Goal: Task Accomplishment & Management: Complete application form

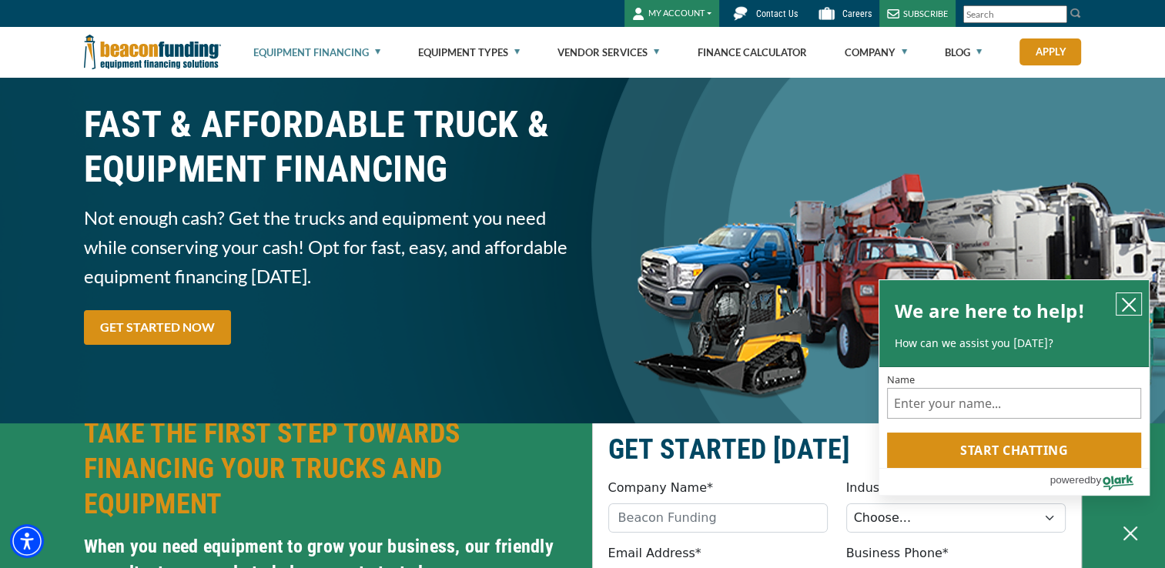
click at [1135, 303] on icon "close chatbox" at bounding box center [1128, 304] width 15 height 15
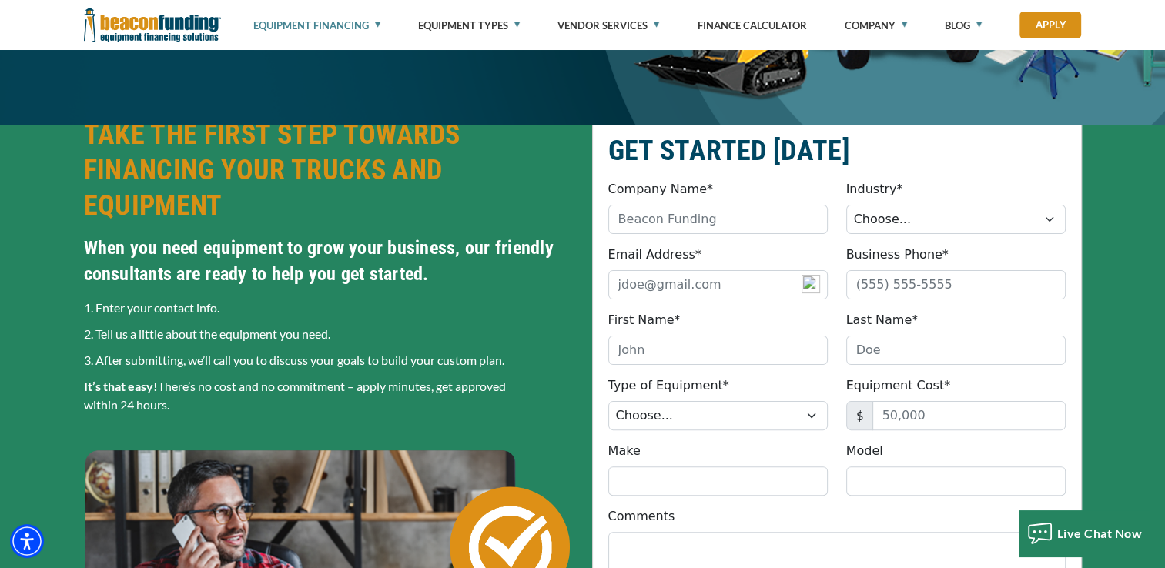
scroll to position [308, 0]
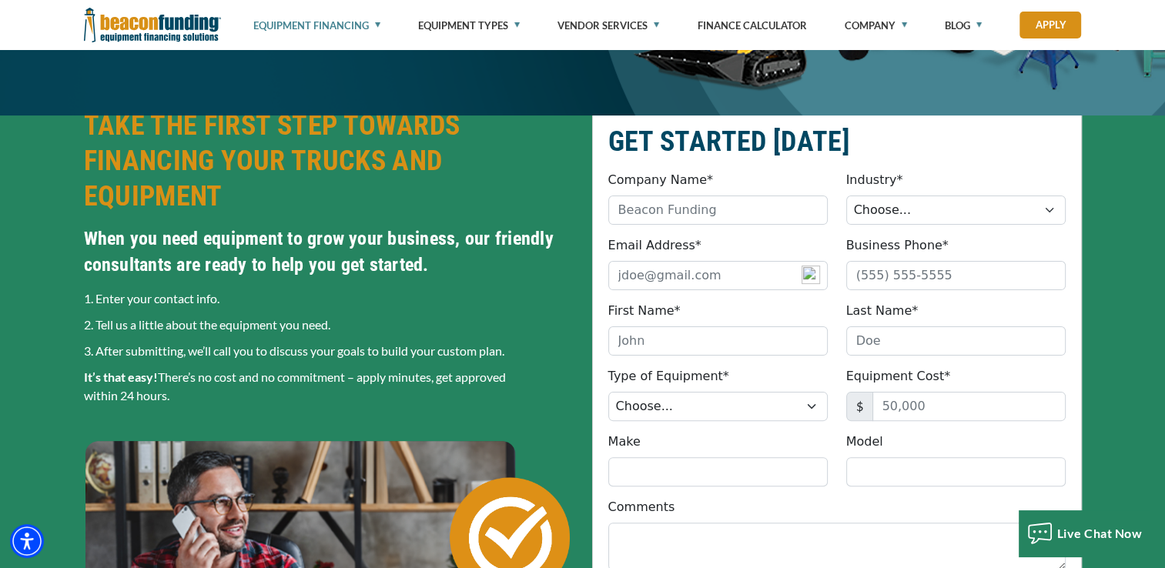
click at [1112, 159] on div "GET STARTED TODAY Company Name* Please provide a valid company name. Industry* …" at bounding box center [582, 448] width 1165 height 742
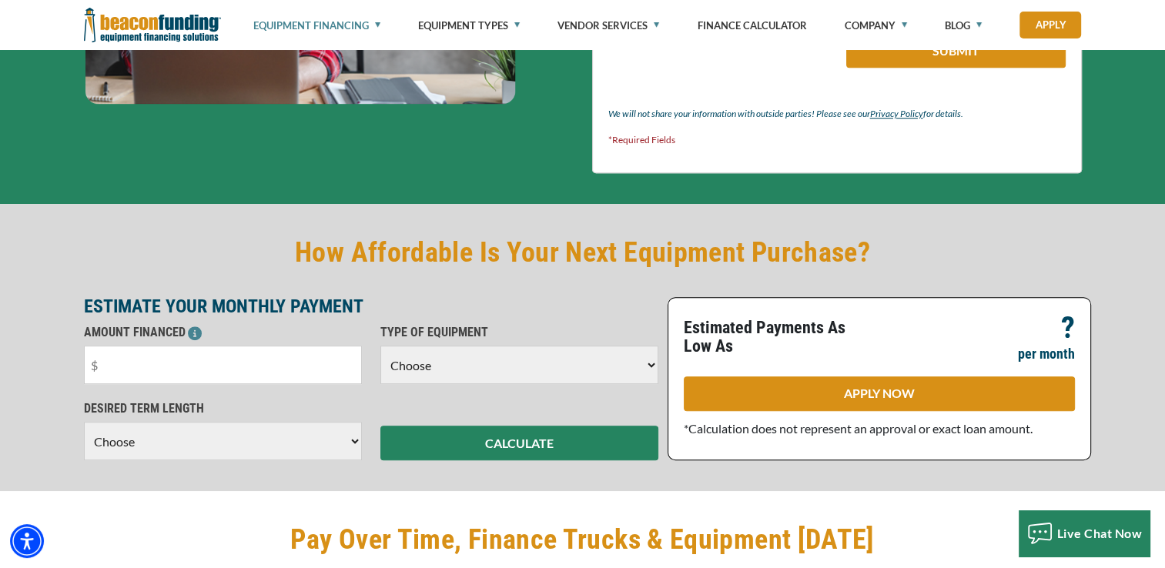
scroll to position [924, 0]
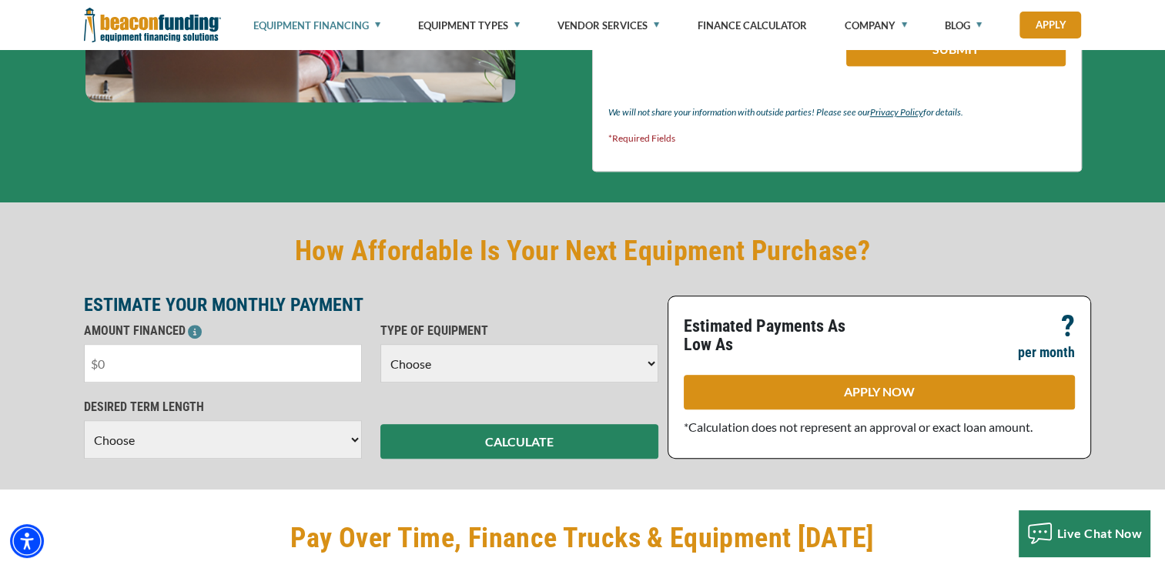
click at [179, 353] on input "text" at bounding box center [223, 363] width 278 height 39
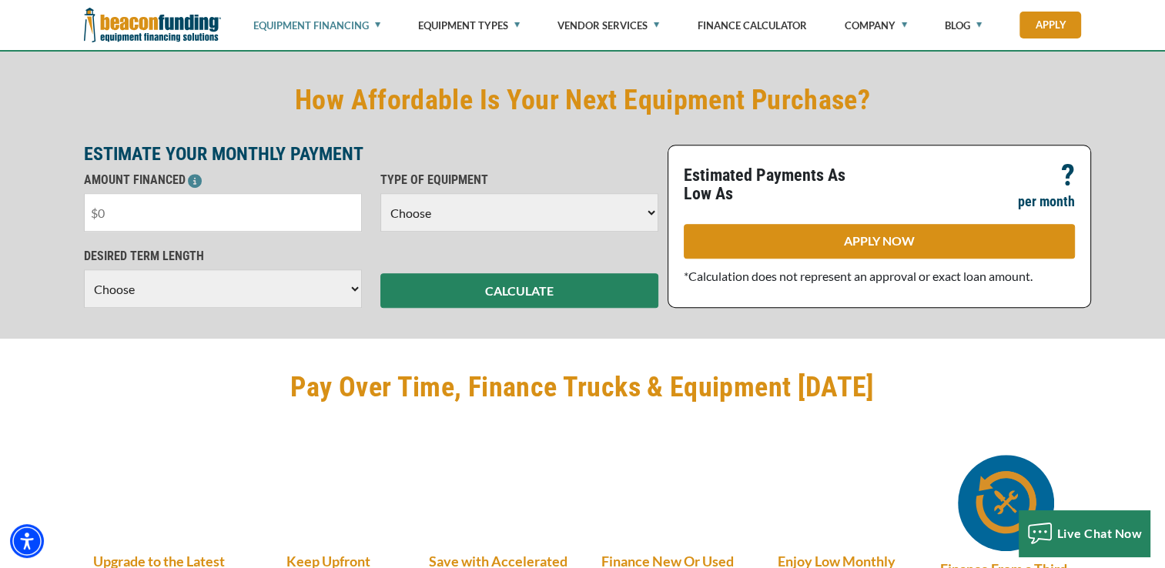
scroll to position [1078, 0]
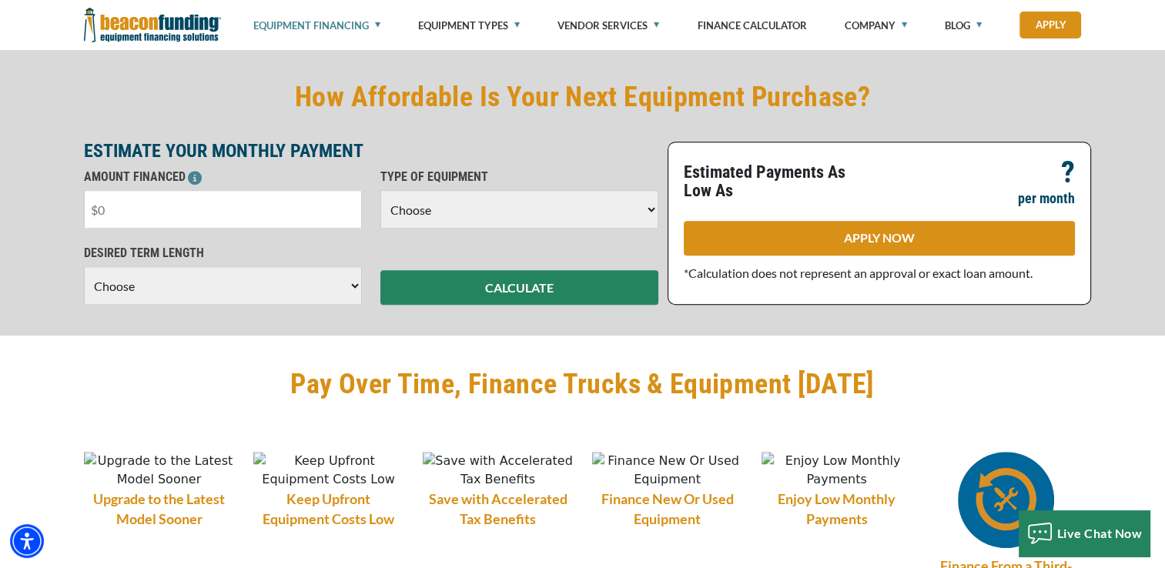
click at [642, 208] on select "Choose Backhoe Boom/Bucket Truck Chipper Commercial Mower Crane DTG/DTF Printin…" at bounding box center [520, 209] width 278 height 39
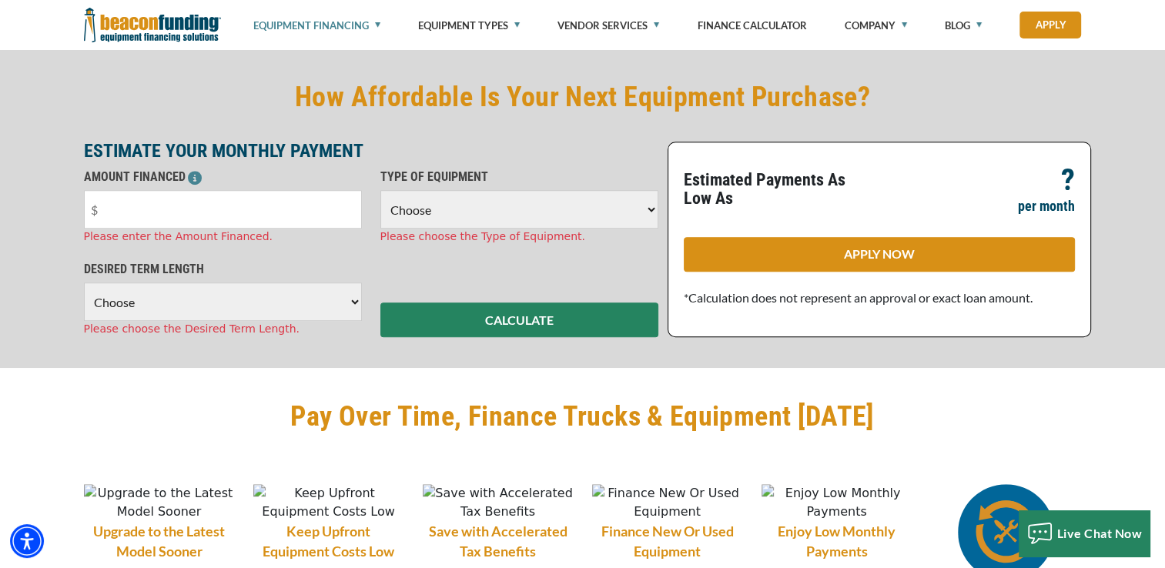
select select "24"
click at [381, 190] on select "Choose Backhoe Boom/Bucket Truck Chipper Commercial Mower Crane DTG/DTF Printin…" at bounding box center [520, 209] width 278 height 39
click at [216, 203] on input "text" at bounding box center [223, 209] width 278 height 39
drag, startPoint x: 111, startPoint y: 206, endPoint x: 94, endPoint y: 206, distance: 16.9
click at [94, 206] on input "text" at bounding box center [223, 209] width 278 height 39
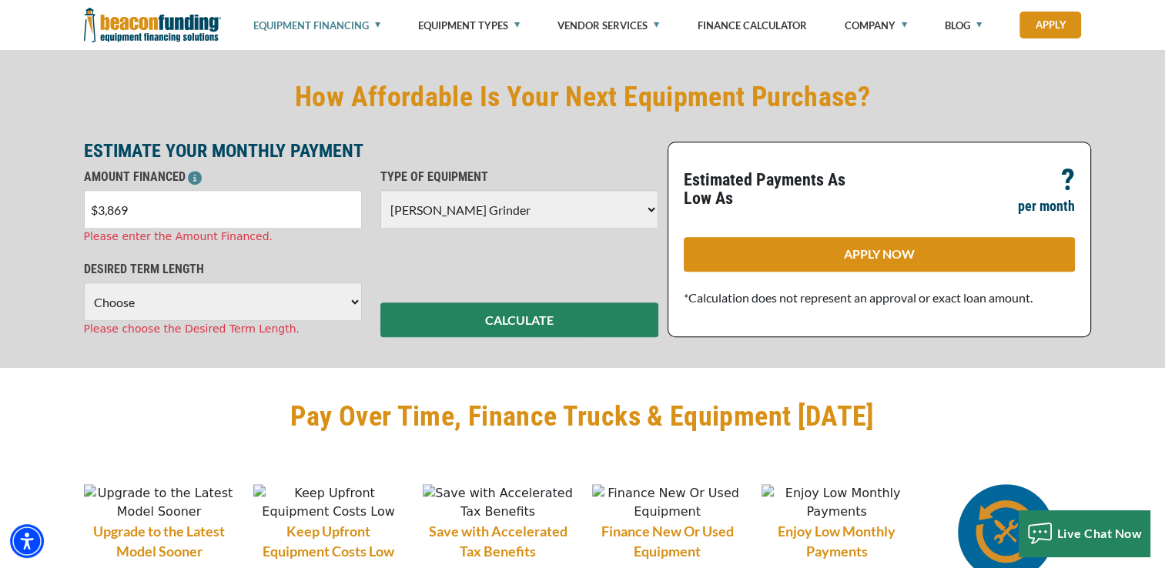
type input "$38,690"
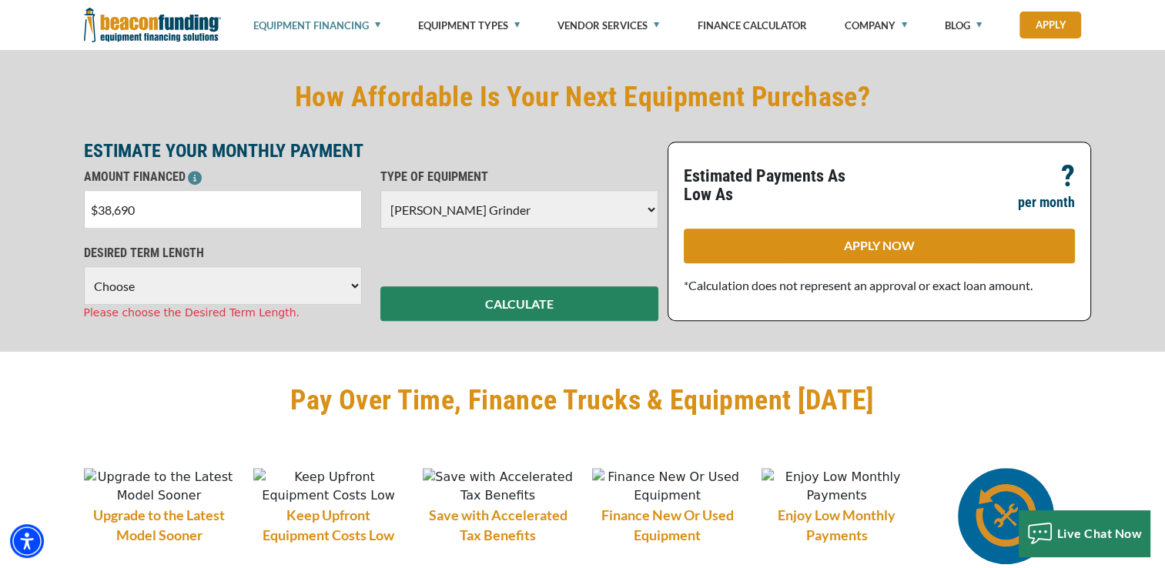
click at [277, 309] on div "DESIRED TERM LENGTH Choose 36 Months 48 Months 60 Months Please choose the Desi…" at bounding box center [223, 282] width 297 height 77
select select "60"
click at [84, 267] on select "Choose 36 Months 48 Months 60 Months" at bounding box center [223, 286] width 278 height 39
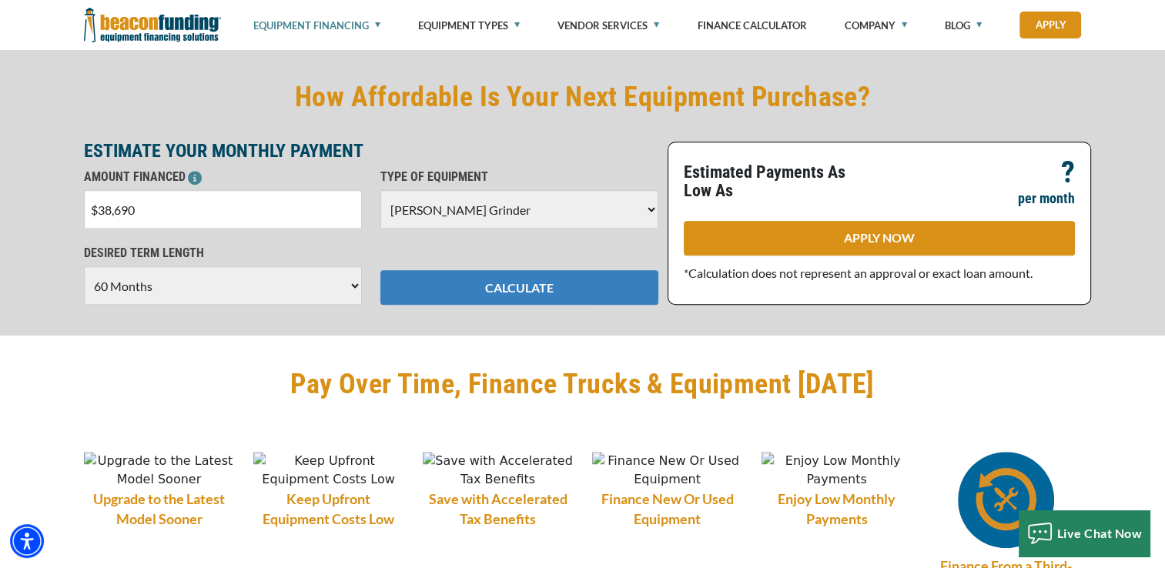
click at [490, 291] on button "CALCULATE" at bounding box center [520, 287] width 278 height 35
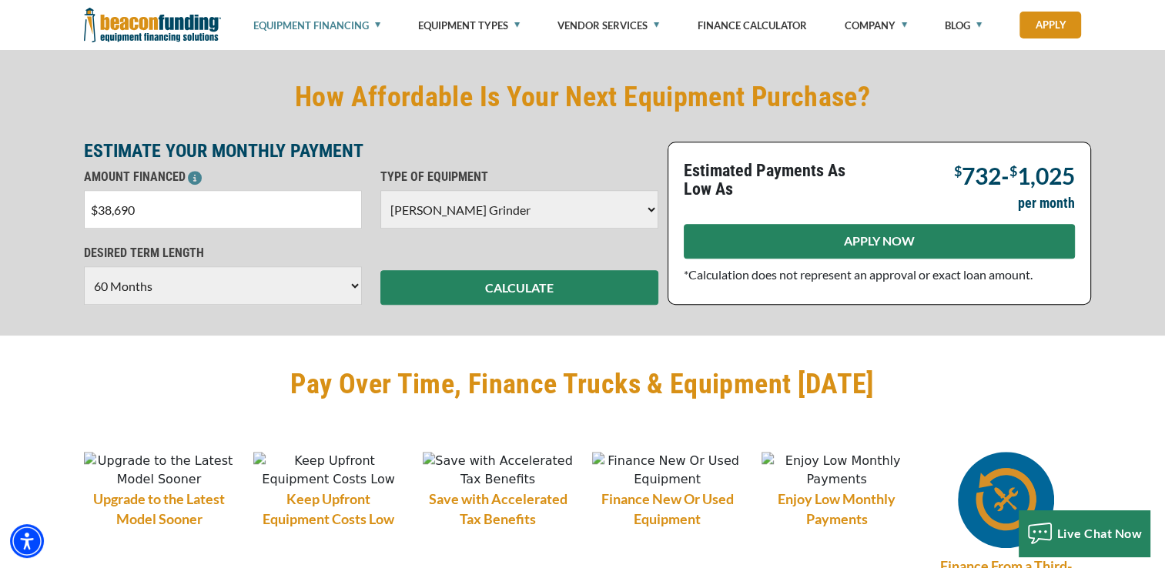
click at [918, 241] on link "APPLY NOW" at bounding box center [879, 241] width 391 height 35
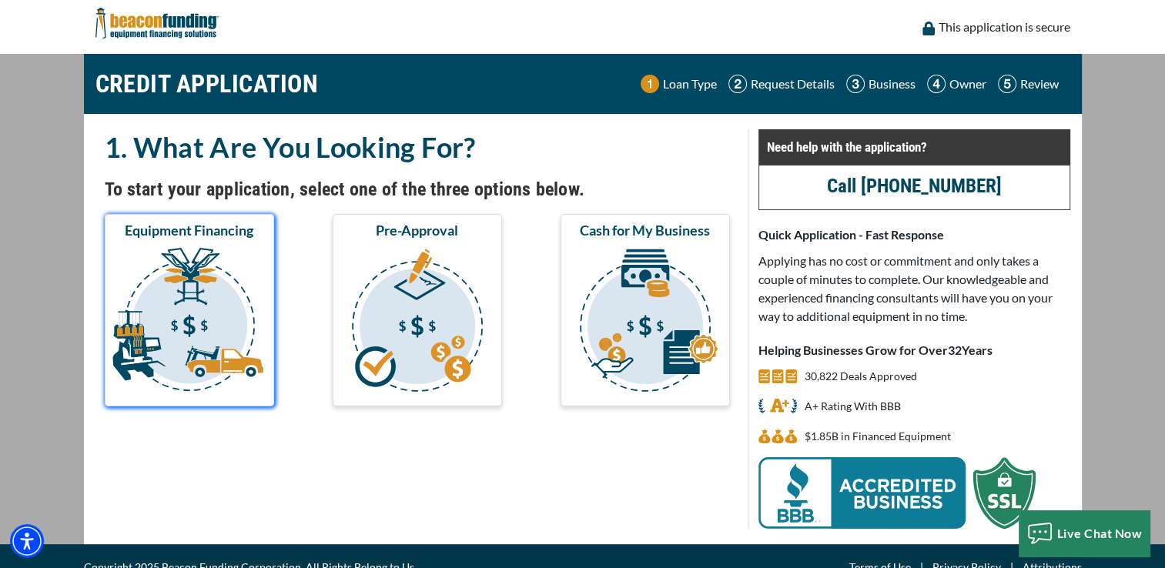
click at [215, 310] on img "submit" at bounding box center [189, 323] width 163 height 154
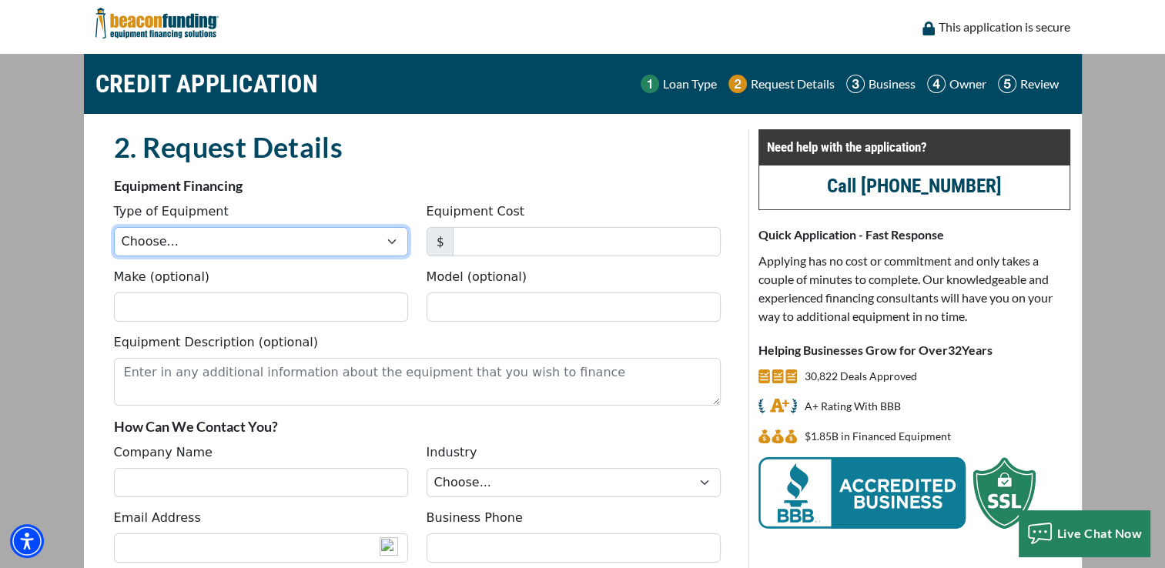
click at [187, 230] on select "Choose... Backhoe Boom/Bucket Truck Chipper Commercial Mower Crane DTG/DTF Prin…" at bounding box center [261, 241] width 294 height 29
select select "24"
click at [114, 227] on select "Choose... Backhoe Boom/Bucket Truck Chipper Commercial Mower Crane DTG/DTF Prin…" at bounding box center [261, 241] width 294 height 29
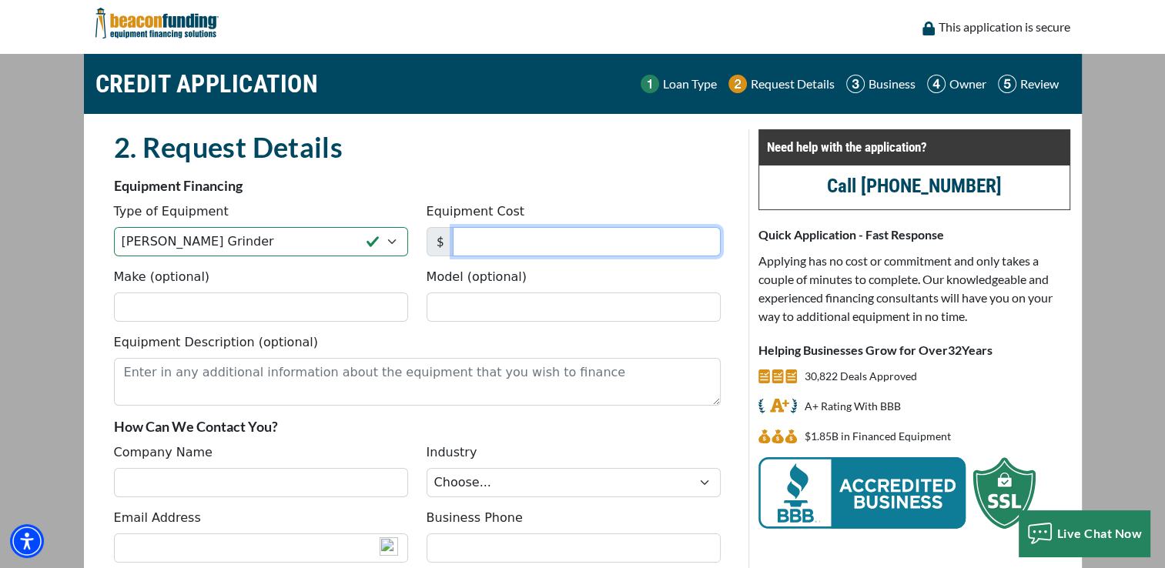
click at [510, 243] on input "Equipment Cost" at bounding box center [587, 241] width 268 height 29
type input "38,690"
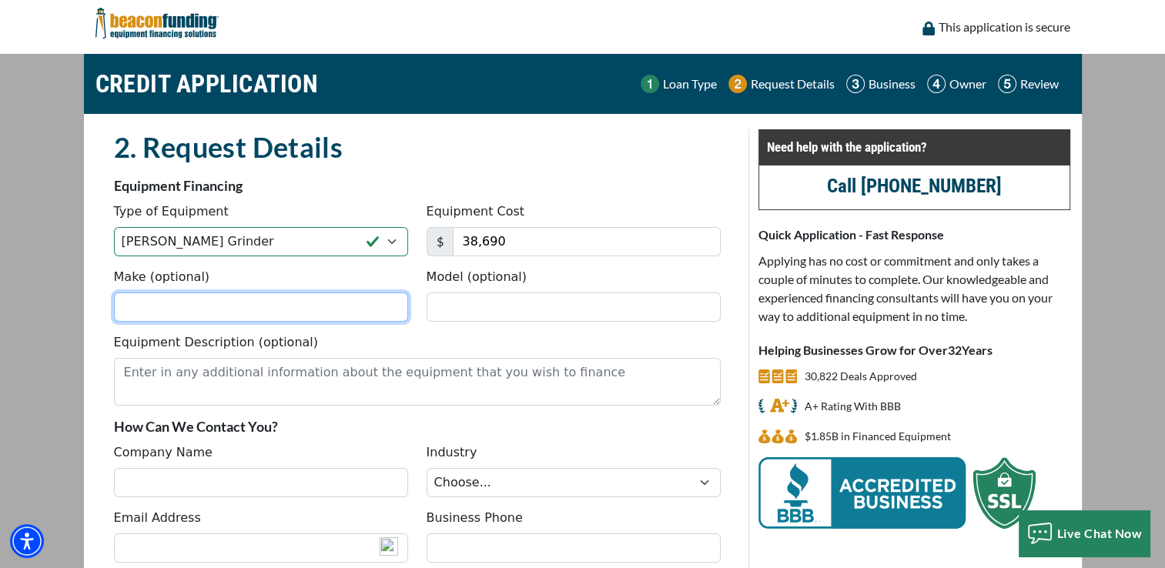
click at [188, 310] on input "Make (optional)" at bounding box center [261, 307] width 294 height 29
type input "Bandit"
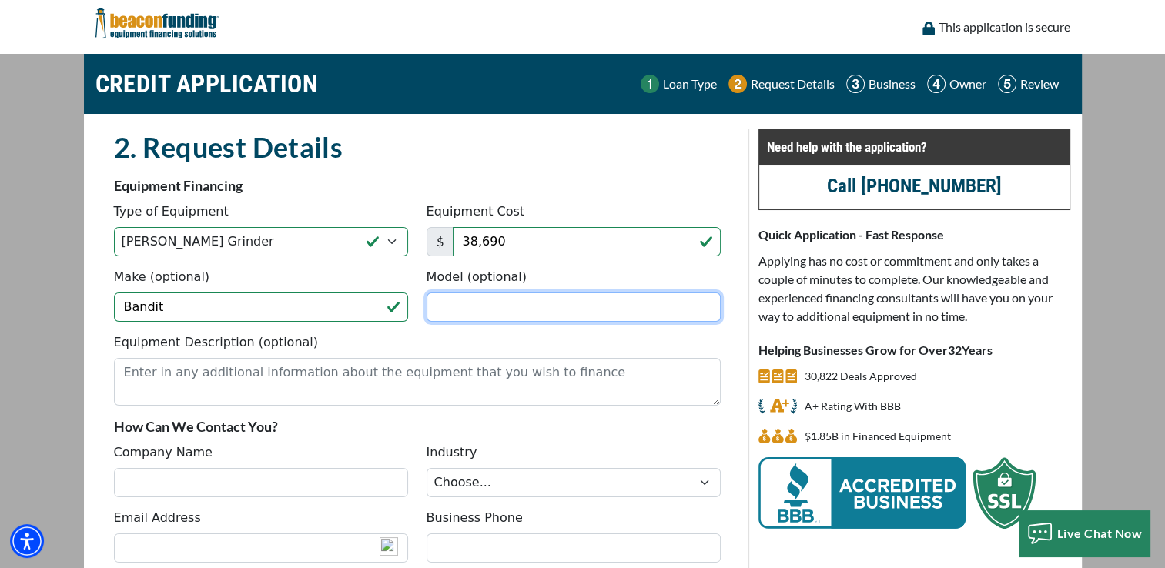
click at [518, 308] on input "Model (optional)" at bounding box center [574, 307] width 294 height 29
type input "2890"
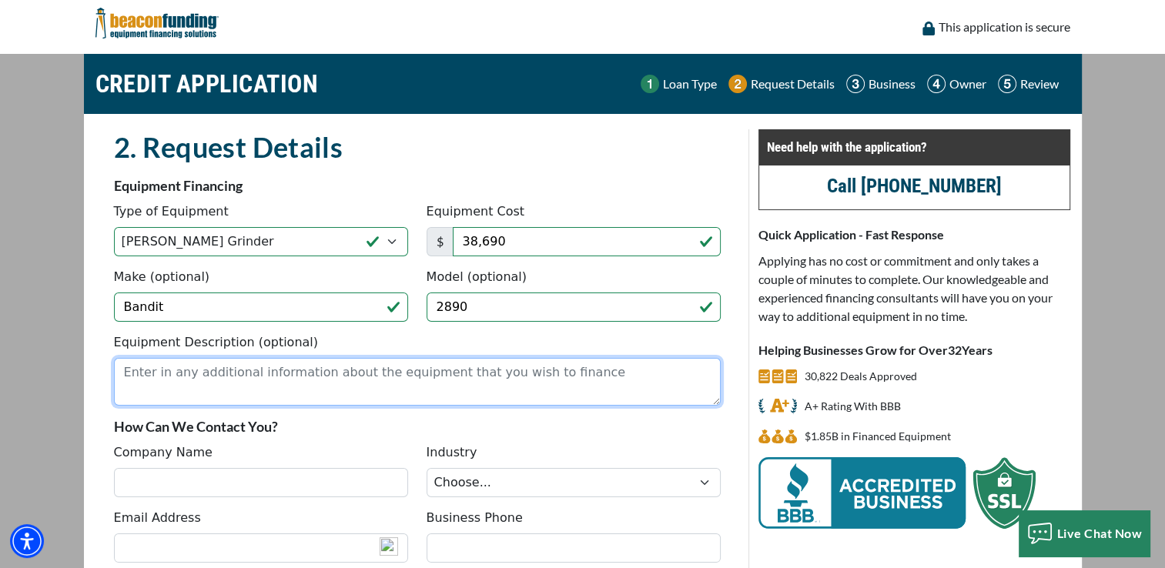
click at [352, 387] on textarea "Equipment Description (optional)" at bounding box center [417, 382] width 607 height 48
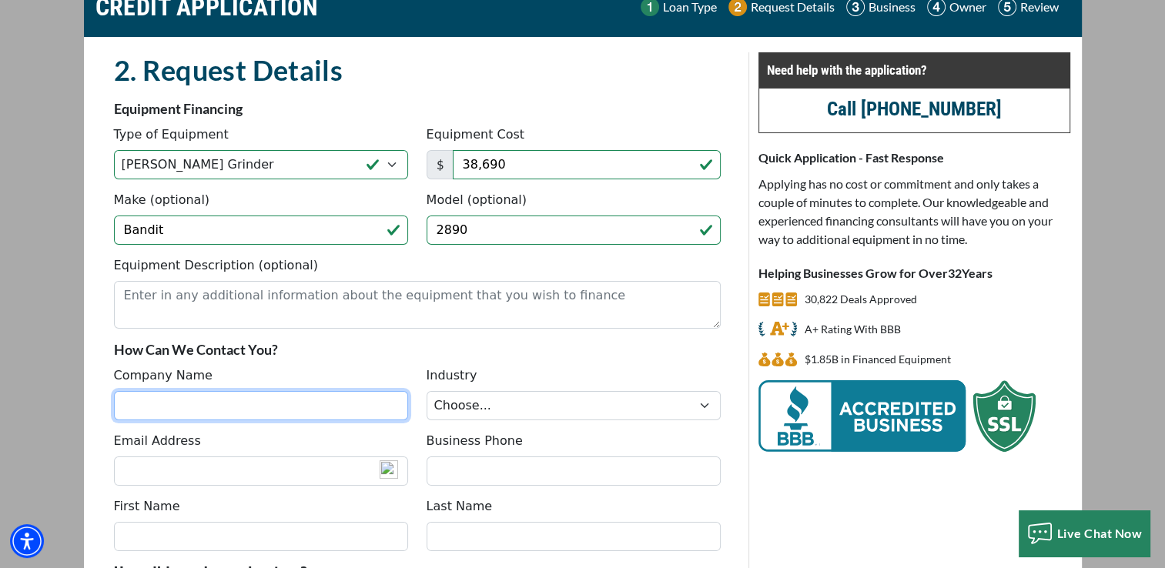
click at [219, 401] on input "Company Name" at bounding box center [261, 405] width 294 height 29
type input "Sunhaven Landscaping"
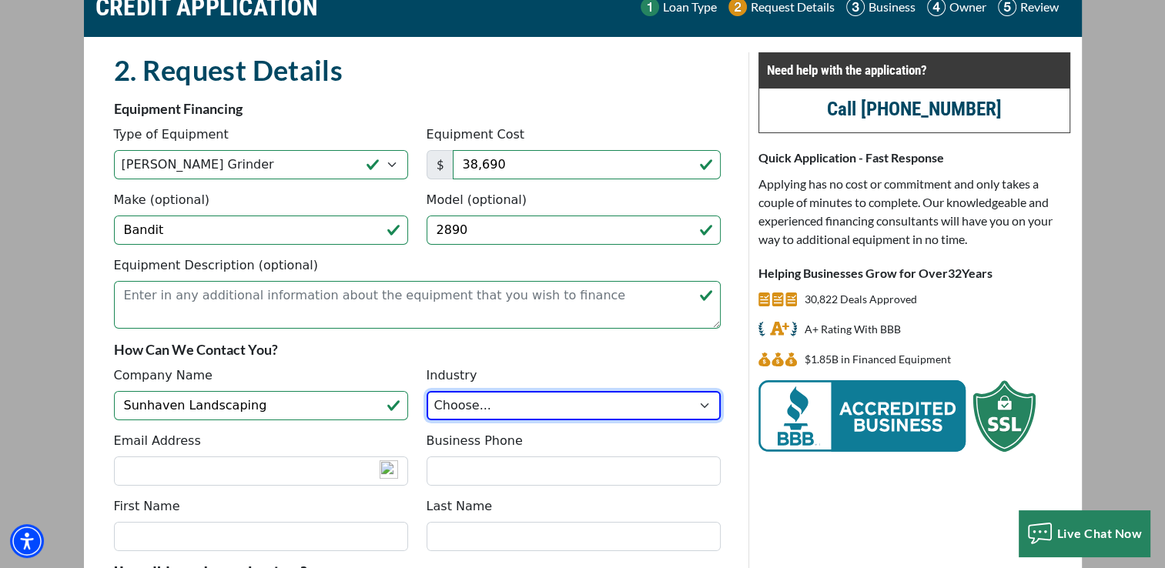
click at [642, 400] on select "Choose... Towing Landscape/Hardscape Decorated Apparel Septic Light Constructio…" at bounding box center [574, 405] width 294 height 29
select select "2"
click at [427, 391] on select "Choose... Towing Landscape/Hardscape Decorated Apparel Septic Light Constructio…" at bounding box center [574, 405] width 294 height 29
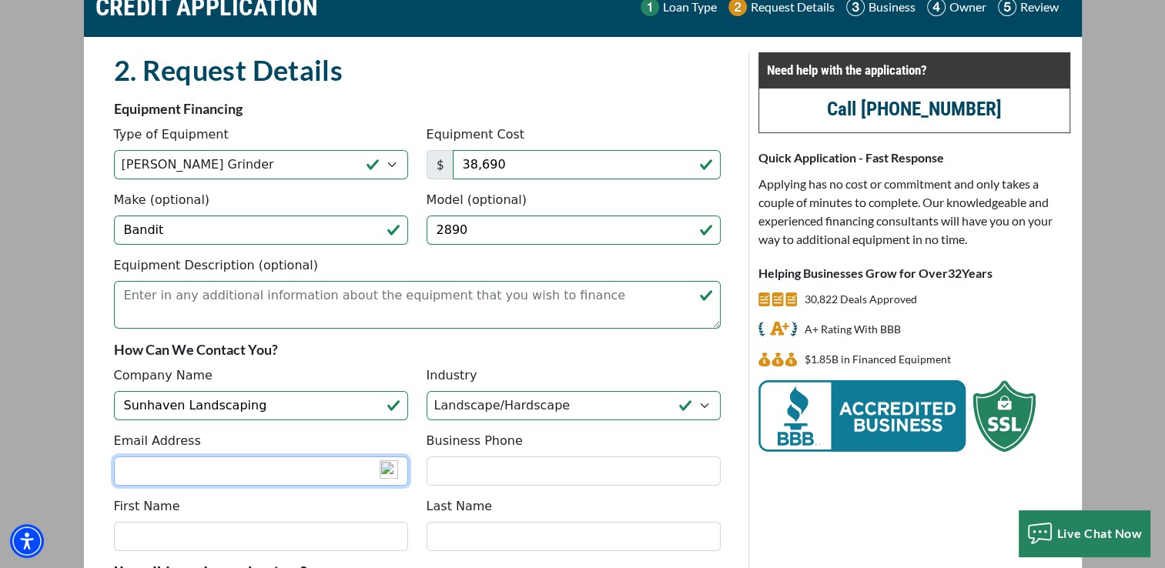
click at [191, 463] on input "Email Address" at bounding box center [261, 471] width 294 height 29
type input "info@sunhavenlandscapingfl.com"
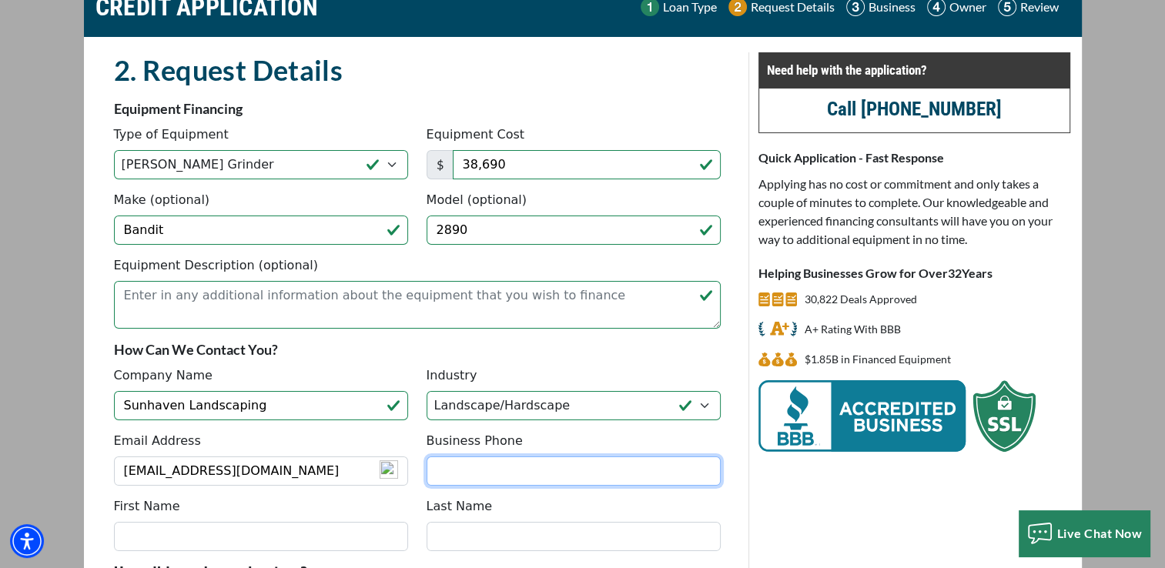
type input "7863537014"
type input "[PERSON_NAME]"
type input "Hertz"
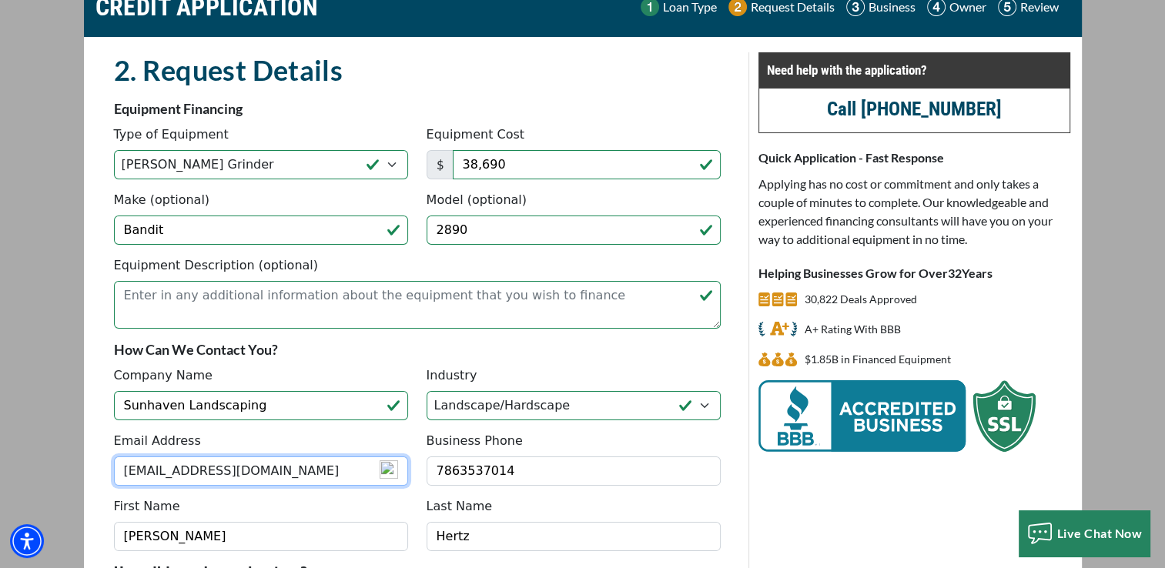
type input "[PHONE_NUMBER]"
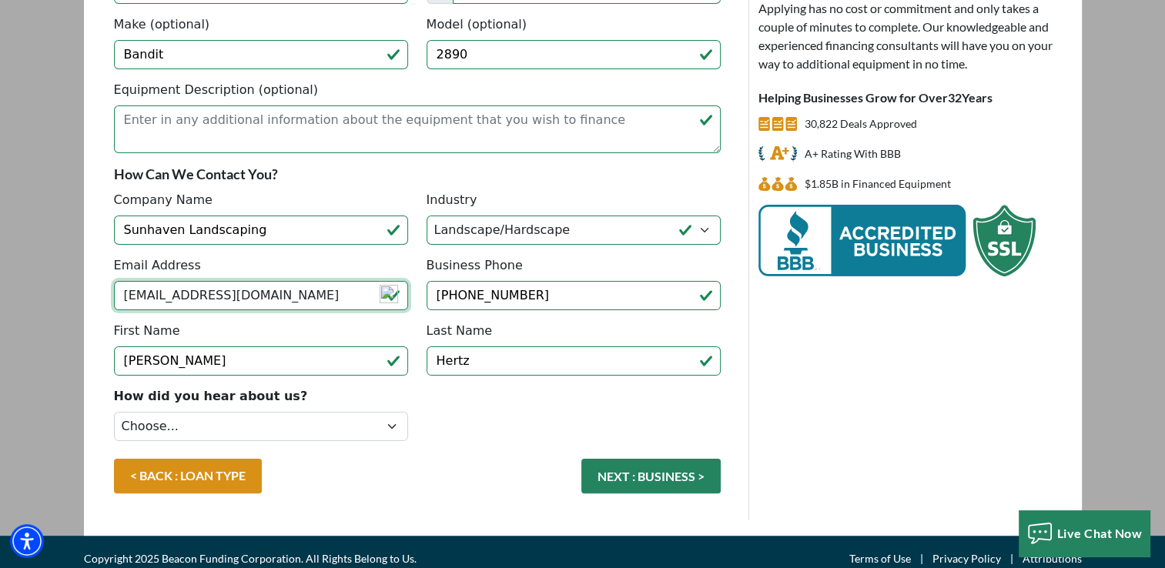
scroll to position [264, 0]
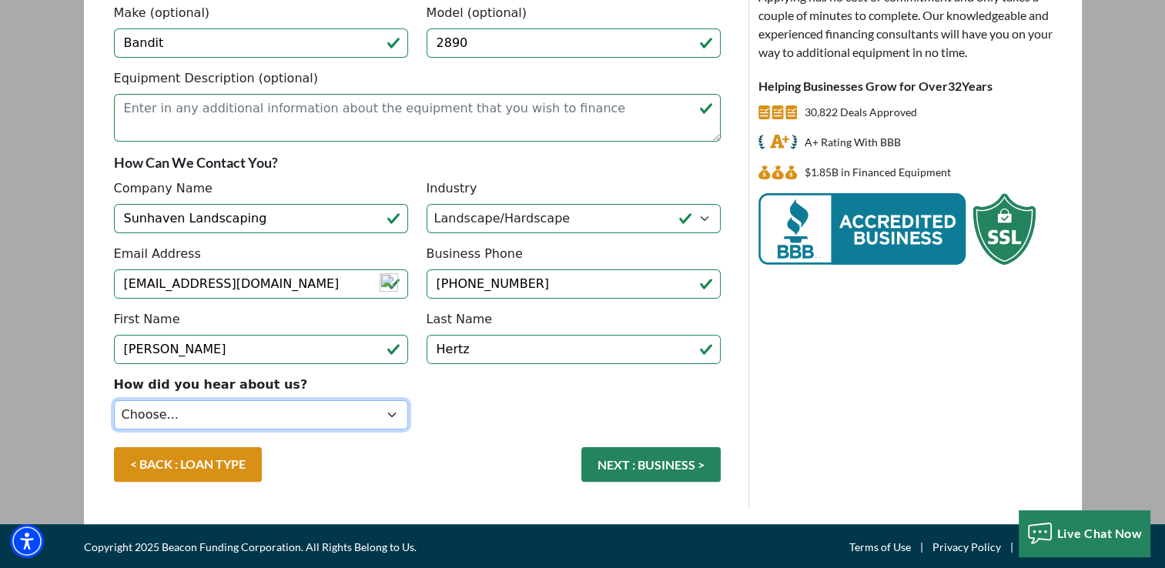
click at [395, 414] on select "Choose... Internet Search Vendor Referral Word of Mouth Client Referral Email E…" at bounding box center [261, 415] width 294 height 29
click at [114, 401] on select "Choose... Internet Search Vendor Referral Word of Mouth Client Referral Email E…" at bounding box center [261, 415] width 294 height 29
click at [389, 414] on select "Choose... Internet Search Vendor Referral Word of Mouth Client Referral Email E…" at bounding box center [261, 415] width 294 height 29
select select "1"
click at [114, 401] on select "Choose... Internet Search Vendor Referral Word of Mouth Client Referral Email E…" at bounding box center [261, 415] width 294 height 29
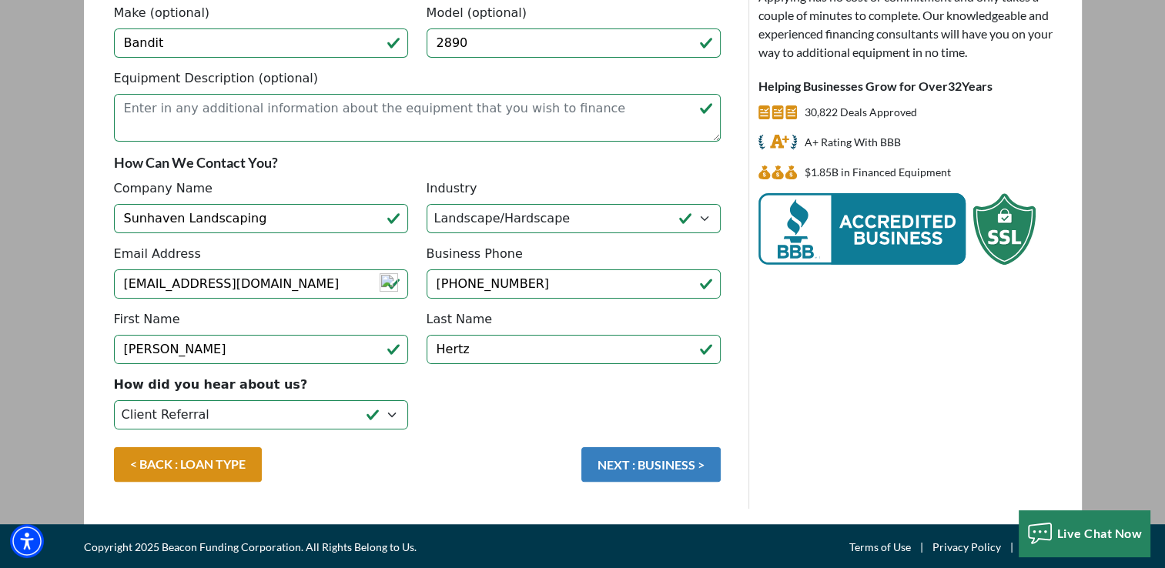
click at [613, 461] on button "NEXT : BUSINESS >" at bounding box center [651, 465] width 139 height 35
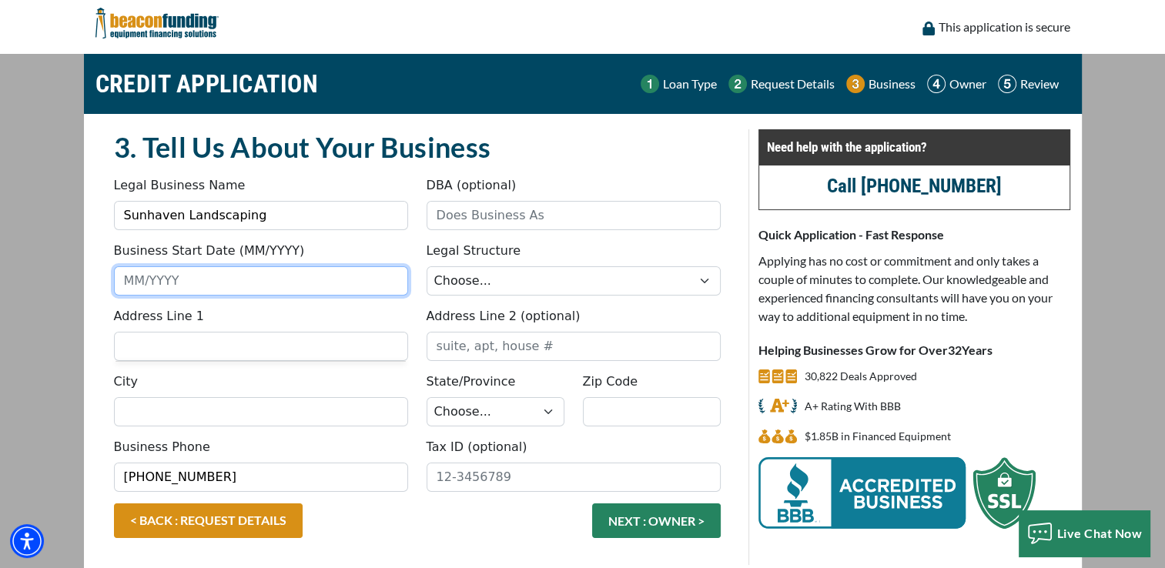
click at [212, 281] on input "Business Start Date (MM/YYYY)" at bounding box center [261, 281] width 294 height 29
type input "05/2016"
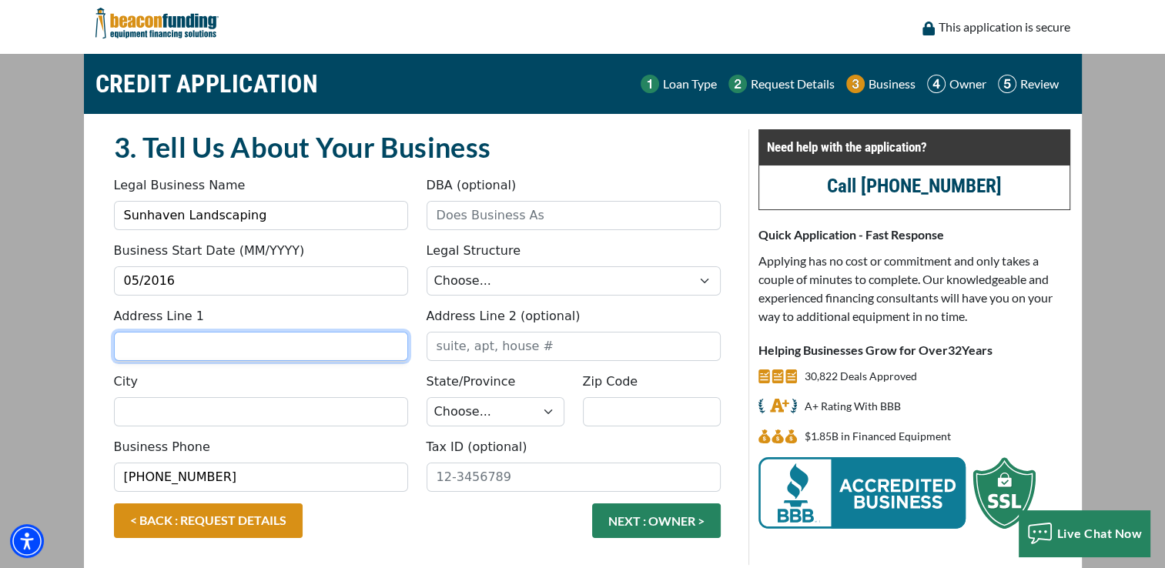
click at [189, 342] on input "Address Line 1" at bounding box center [261, 346] width 294 height 29
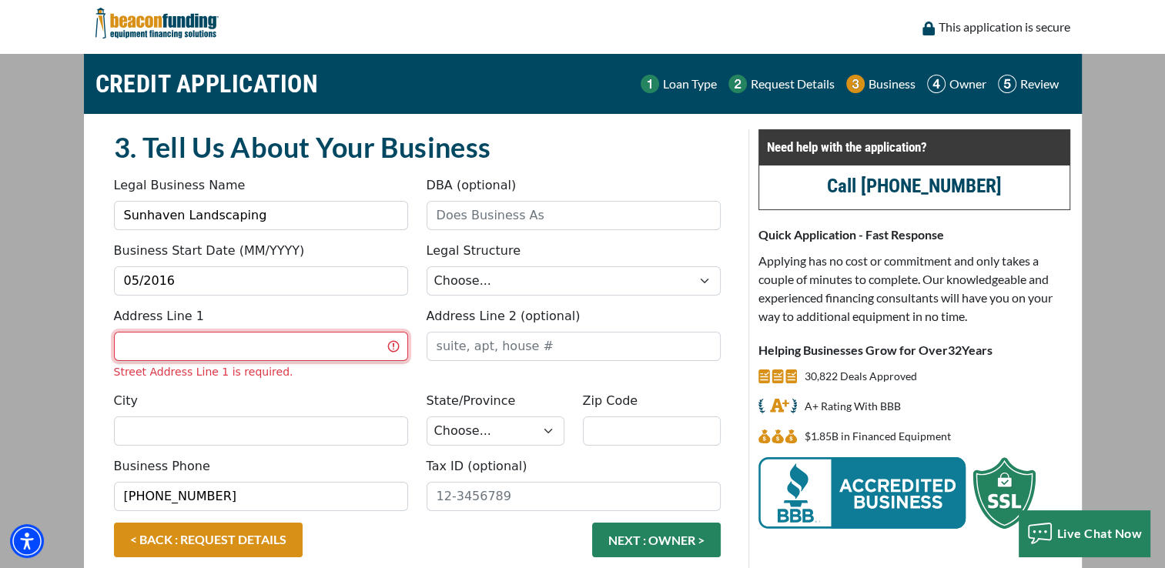
click at [240, 352] on input "Address Line 1" at bounding box center [261, 346] width 294 height 29
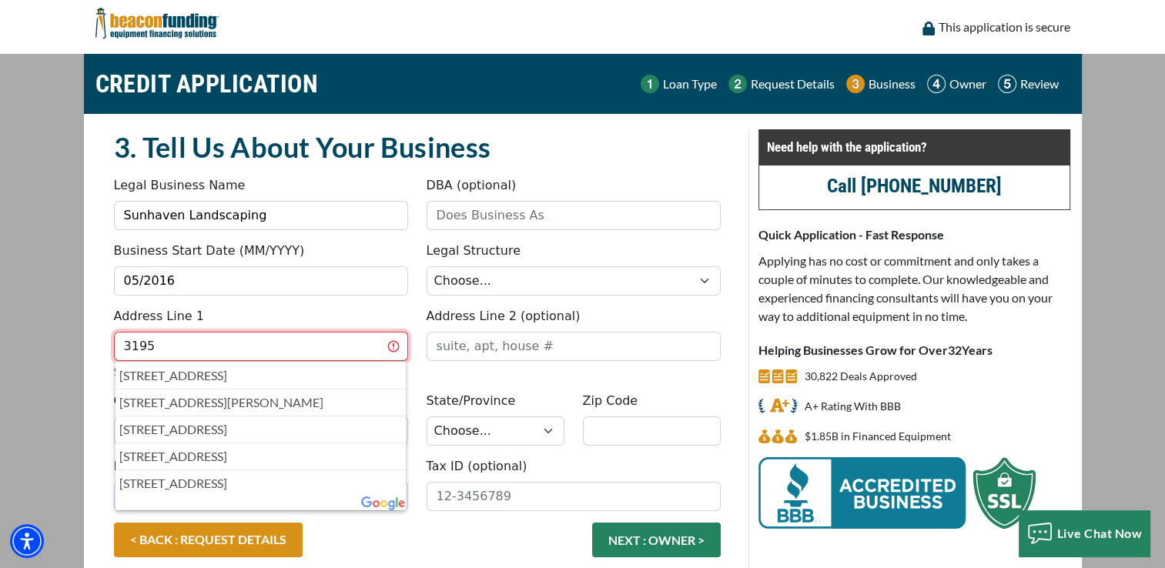
type input "[STREET_ADDRESS][PERSON_NAME][PERSON_NAME]"
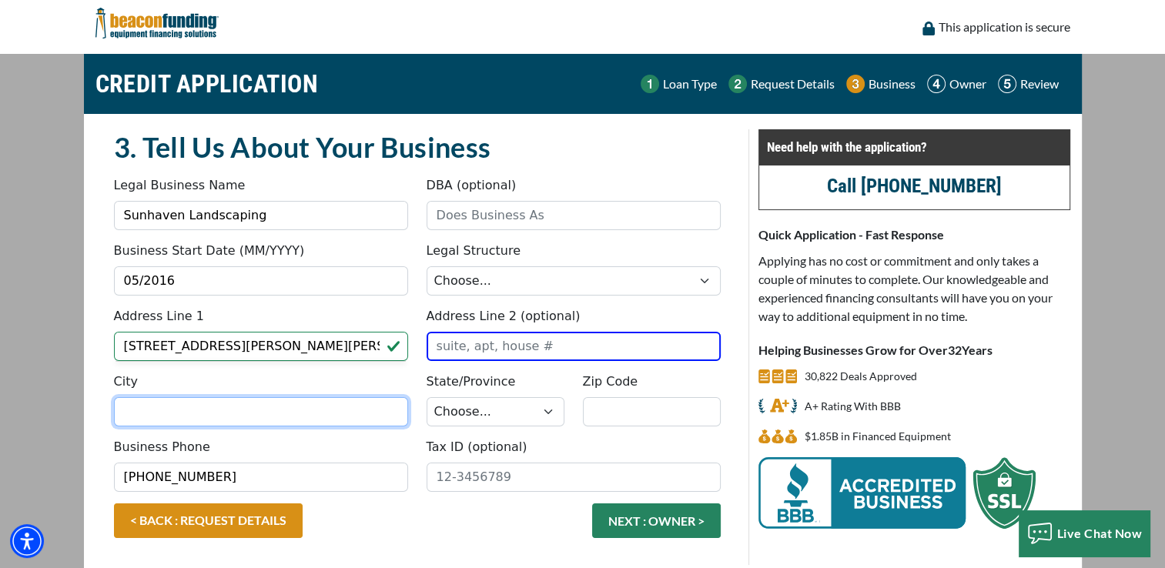
click at [203, 414] on input "City" at bounding box center [261, 411] width 294 height 29
type input "Coral Gables"
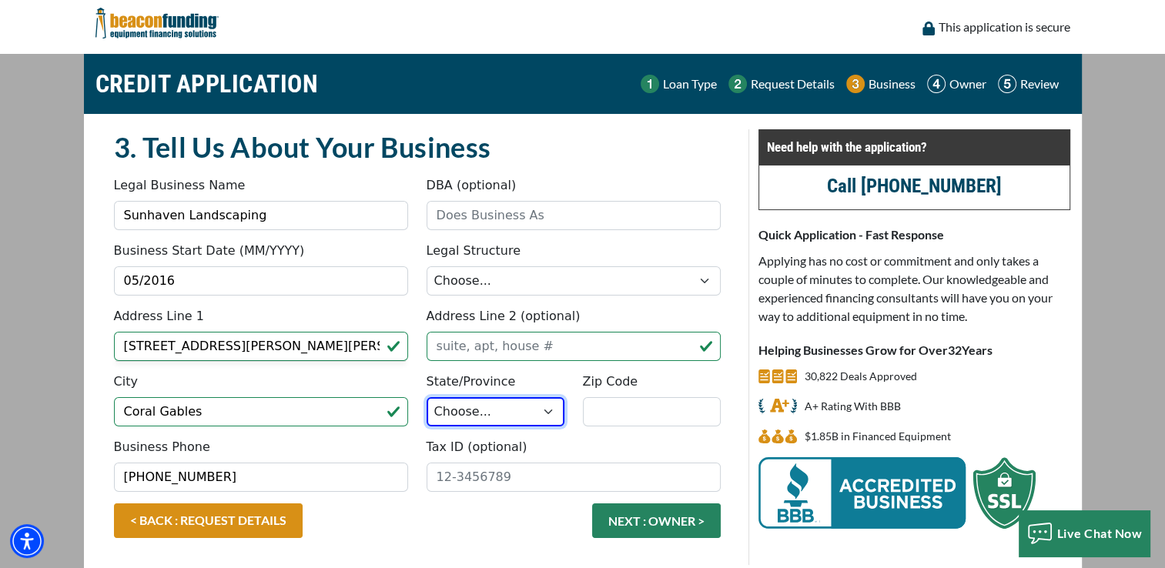
click at [543, 411] on select "Choose... AL AK AZ AR CA CO CT DE DC FL GA HI ID IL IN IA KS KY LA ME MD MA MI …" at bounding box center [496, 411] width 138 height 29
select select "11"
click at [427, 397] on select "Choose... AL AK AZ AR CA CO CT DE DC FL GA HI ID IL IN IA KS KY LA ME MD MA MI …" at bounding box center [496, 411] width 138 height 29
click at [604, 424] on input "Zip Code" at bounding box center [652, 411] width 138 height 29
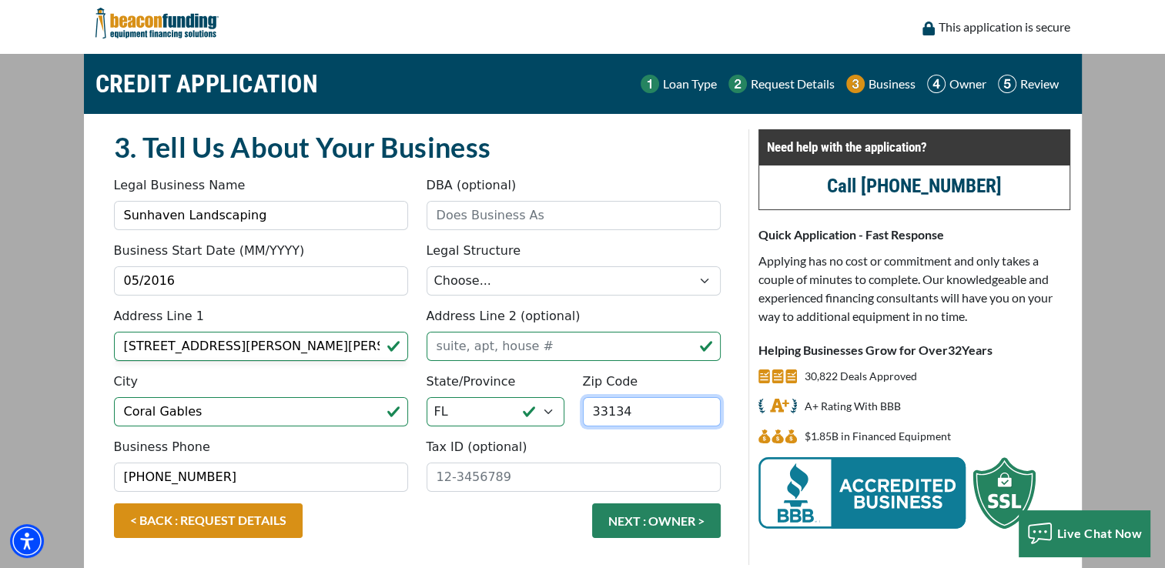
type input "33134"
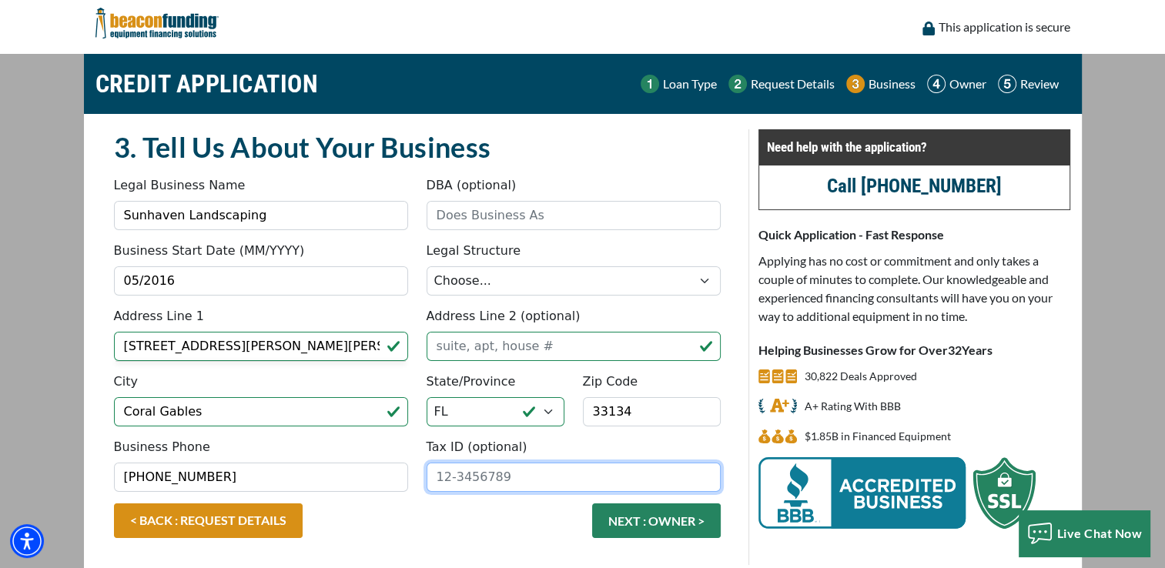
click at [453, 471] on input "Tax ID (optional)" at bounding box center [574, 477] width 294 height 29
type input "99-3075997"
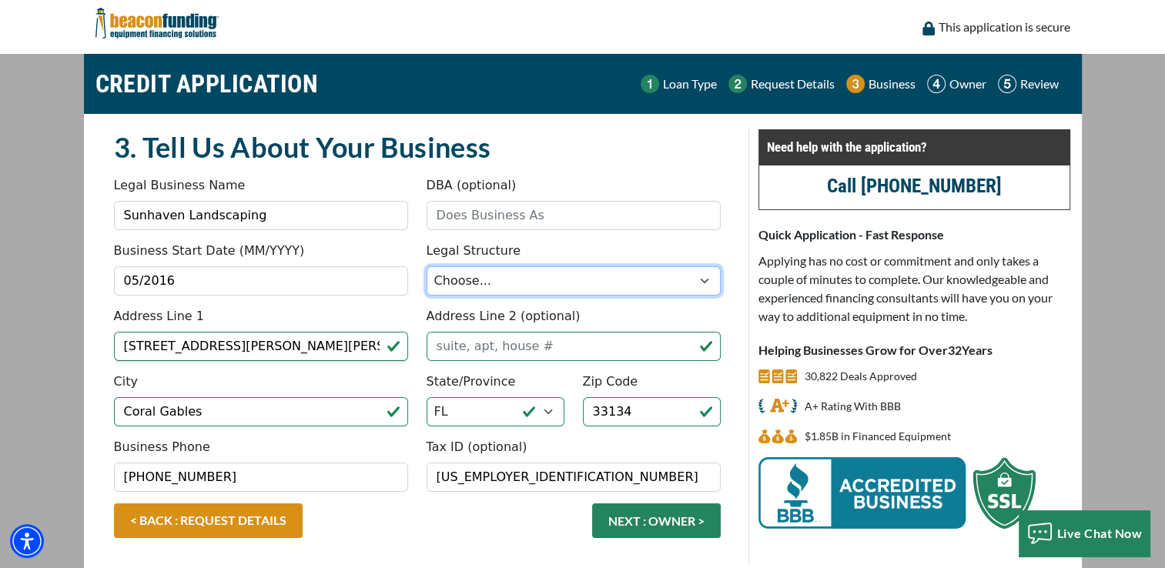
click at [491, 284] on select "Choose... Corporation LLC LLP Municipality Non-Profit Partnership Proprietorship" at bounding box center [574, 281] width 294 height 29
select select "4"
click at [427, 267] on select "Choose... Corporation LLC LLP Municipality Non-Profit Partnership Proprietorship" at bounding box center [574, 281] width 294 height 29
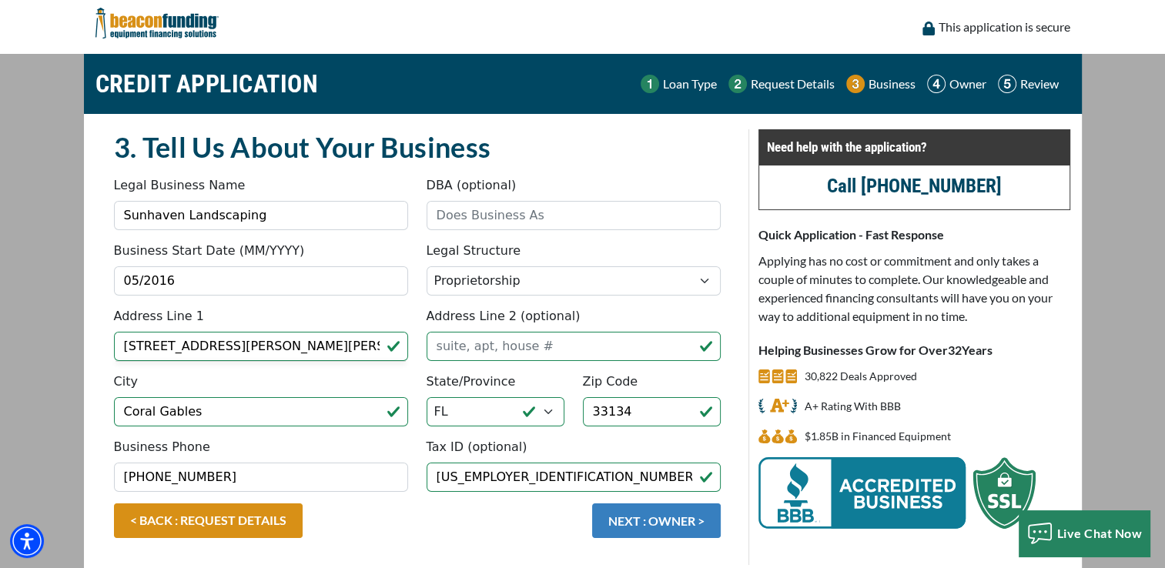
click at [662, 522] on button "NEXT : OWNER >" at bounding box center [656, 521] width 129 height 35
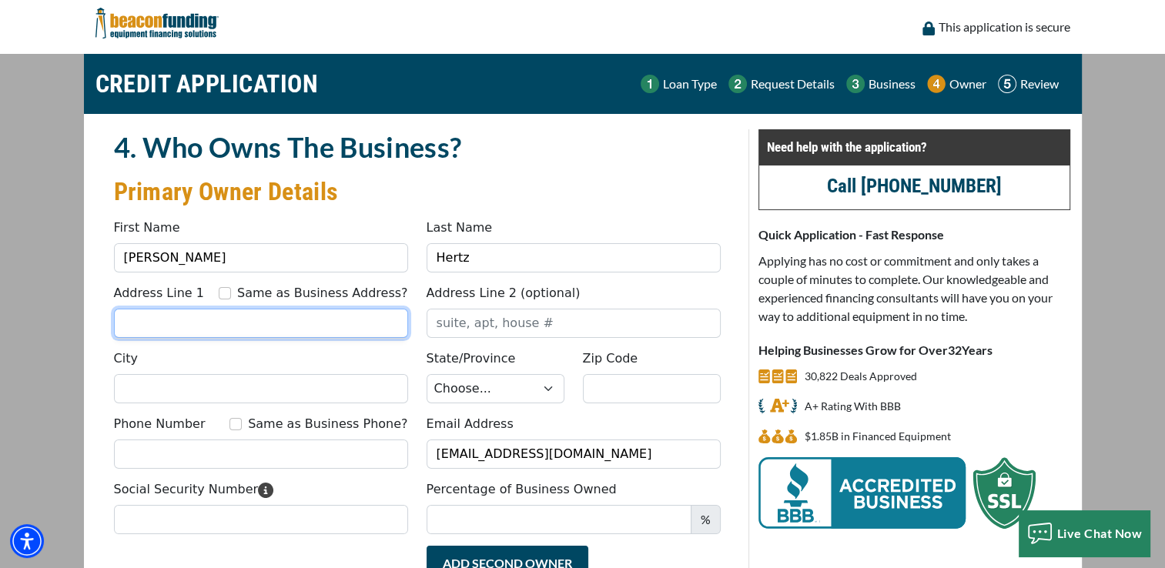
click at [248, 329] on input "Address Line 1" at bounding box center [261, 323] width 294 height 29
type input "[STREET_ADDRESS][PERSON_NAME][PERSON_NAME]"
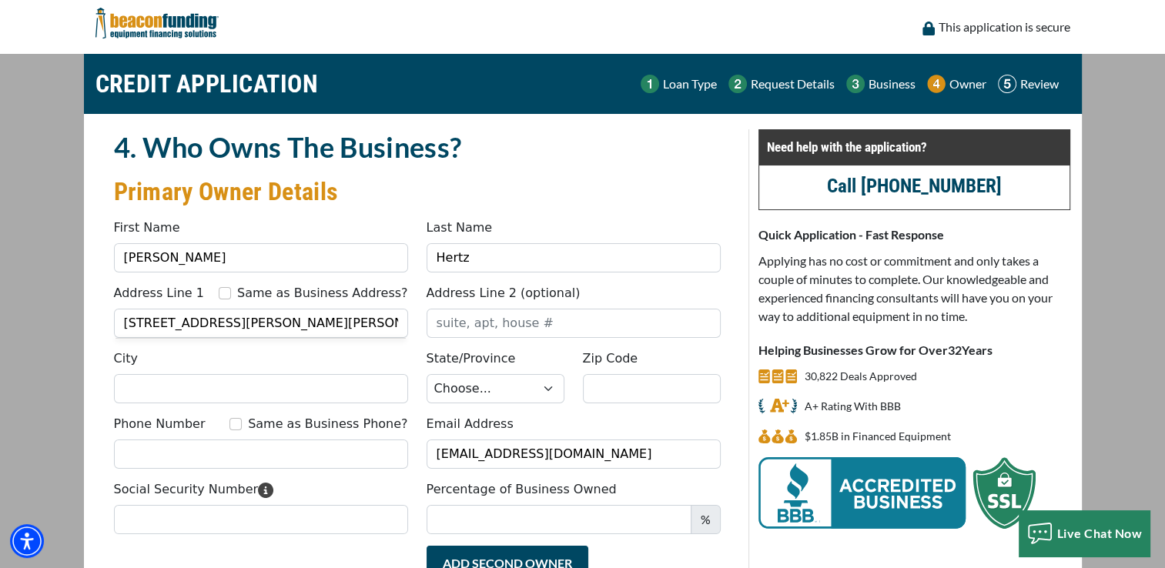
type input "3195 ponce de leon blvd"
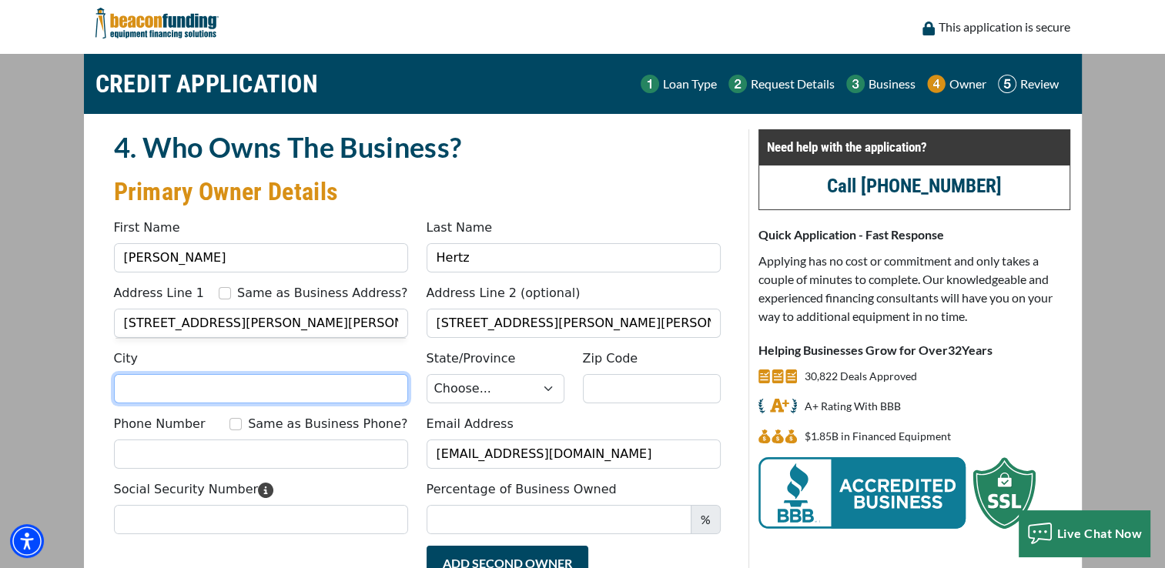
type input "Coral Gables"
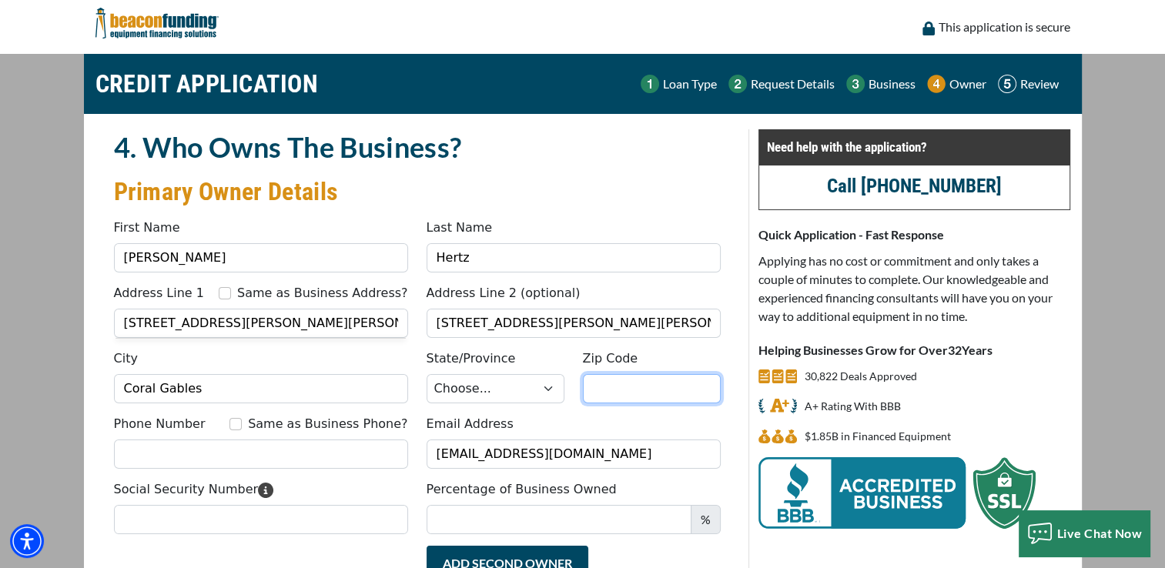
type input "33134"
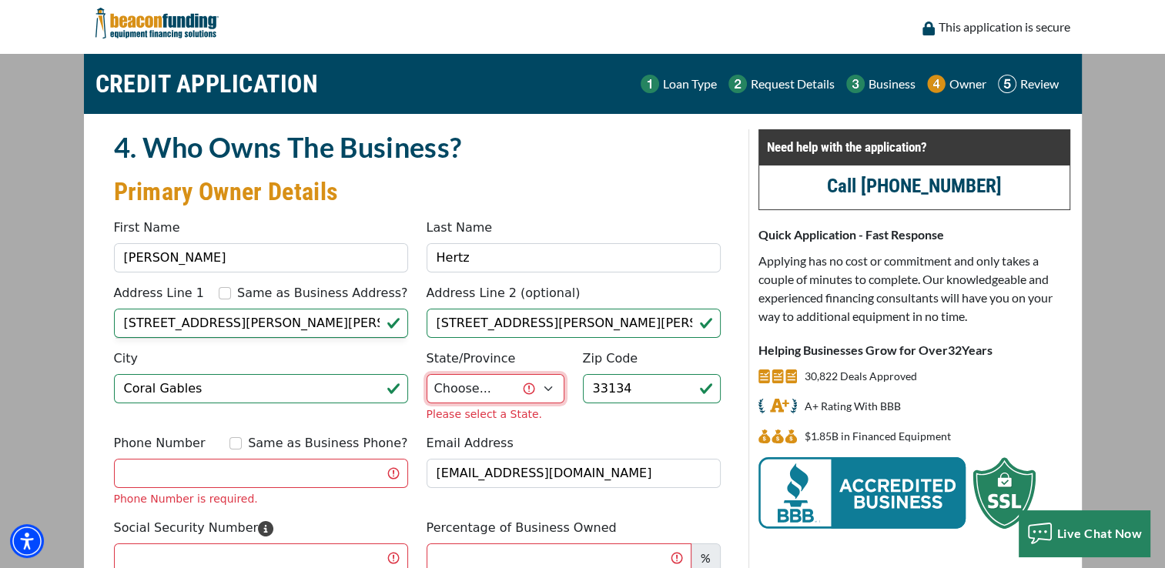
click at [546, 387] on select "Choose... AL AK AZ AR CA CO CT DE DC FL GA HI ID IL IN IA KS KY LA ME MD MA MI …" at bounding box center [496, 388] width 138 height 29
select select "11"
click at [427, 374] on select "Choose... AL AK AZ AR CA CO CT DE DC FL GA HI ID IL IN IA KS KY LA ME MD MA MI …" at bounding box center [496, 388] width 138 height 29
click at [551, 431] on fieldset "4. Who Owns The Business? Primary Owner Details Something went wrong, please tr…" at bounding box center [417, 428] width 625 height 598
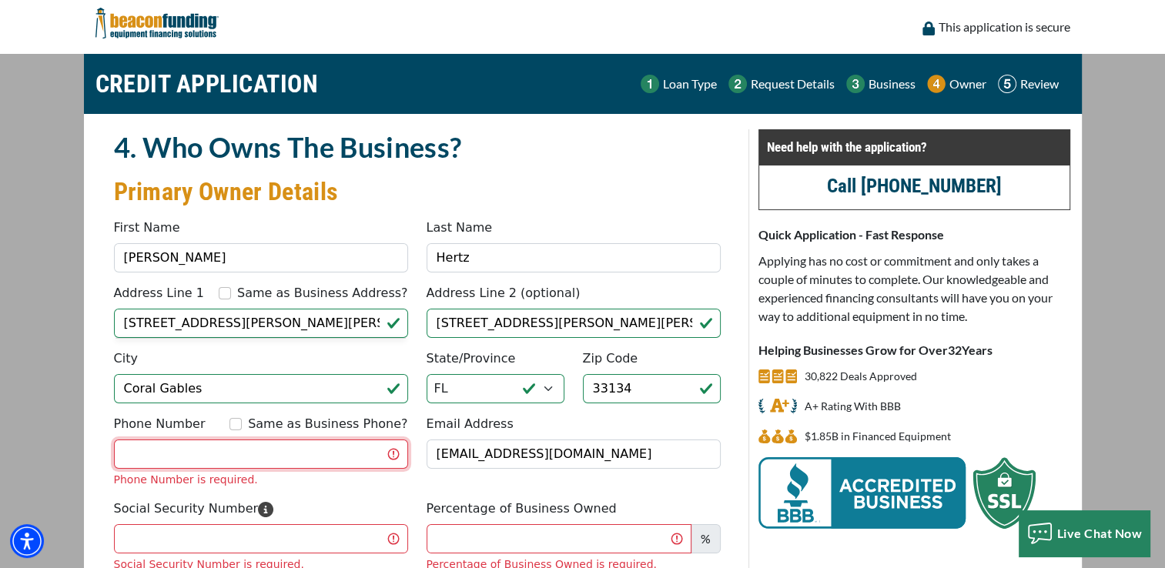
click at [274, 454] on input "Phone Number" at bounding box center [261, 454] width 294 height 29
type input "(786) 353-7014"
click at [305, 486] on fieldset "4. Who Owns The Business? Primary Owner Details Something went wrong, please tr…" at bounding box center [417, 418] width 625 height 578
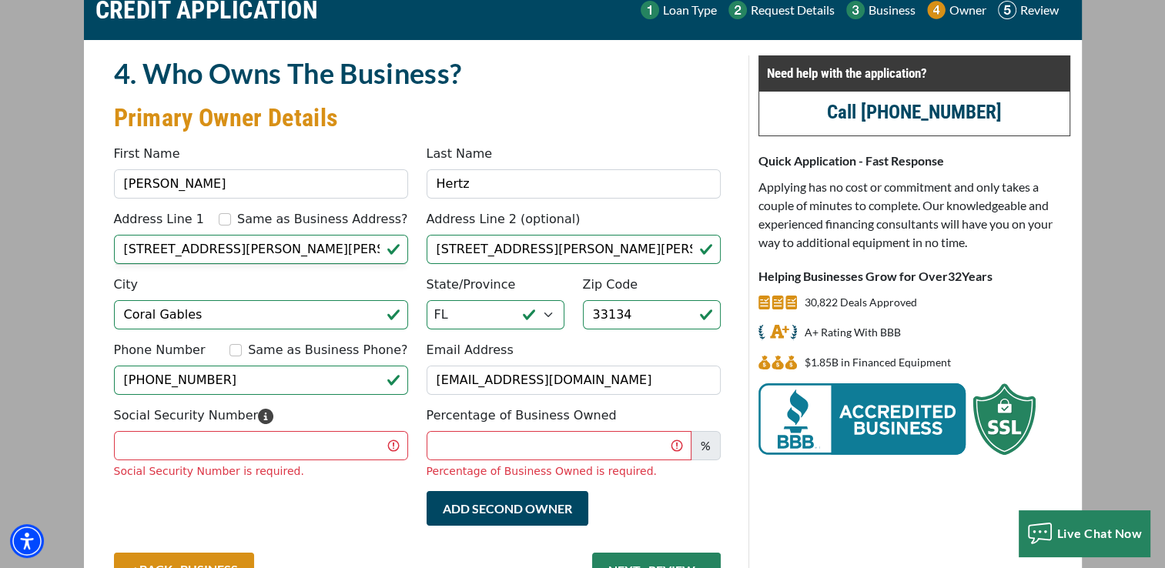
scroll to position [154, 0]
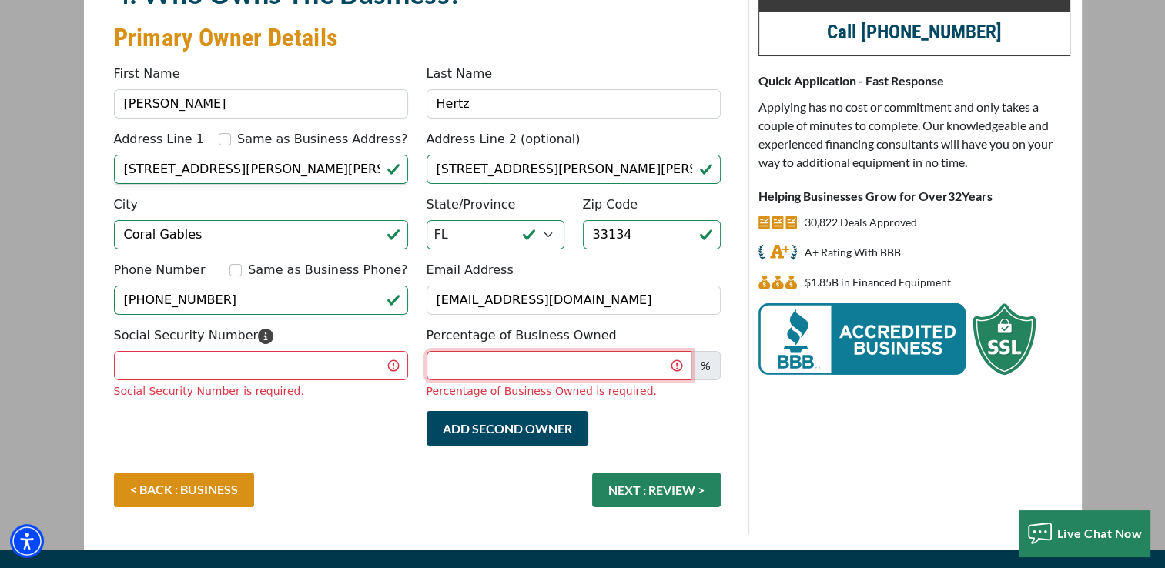
click at [513, 363] on input "Percentage of Business Owned" at bounding box center [559, 365] width 265 height 29
type input "100"
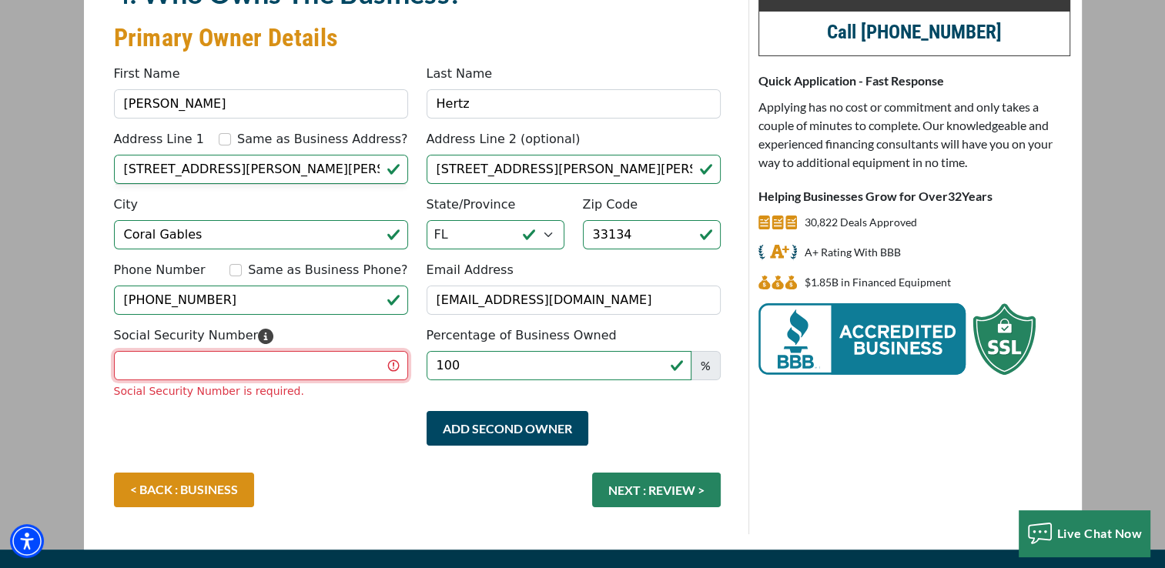
click at [277, 366] on input "Social Security Number" at bounding box center [261, 365] width 294 height 29
type input "262-11-1400"
click at [336, 412] on div "Add Second Owner Remove Second Owner" at bounding box center [417, 442] width 625 height 62
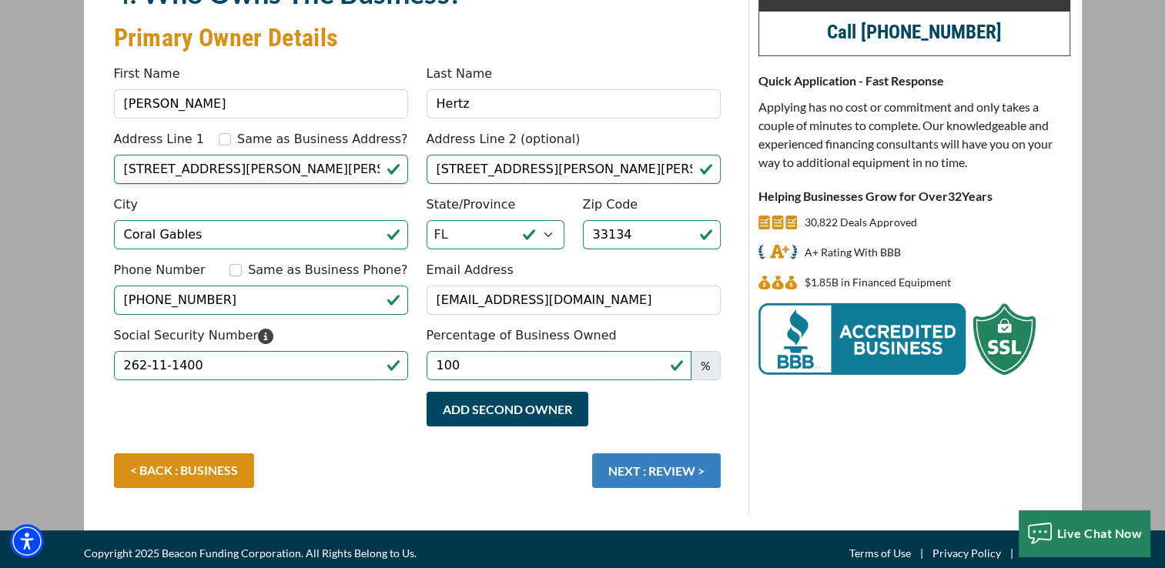
click at [613, 470] on button "NEXT : REVIEW >" at bounding box center [656, 471] width 129 height 35
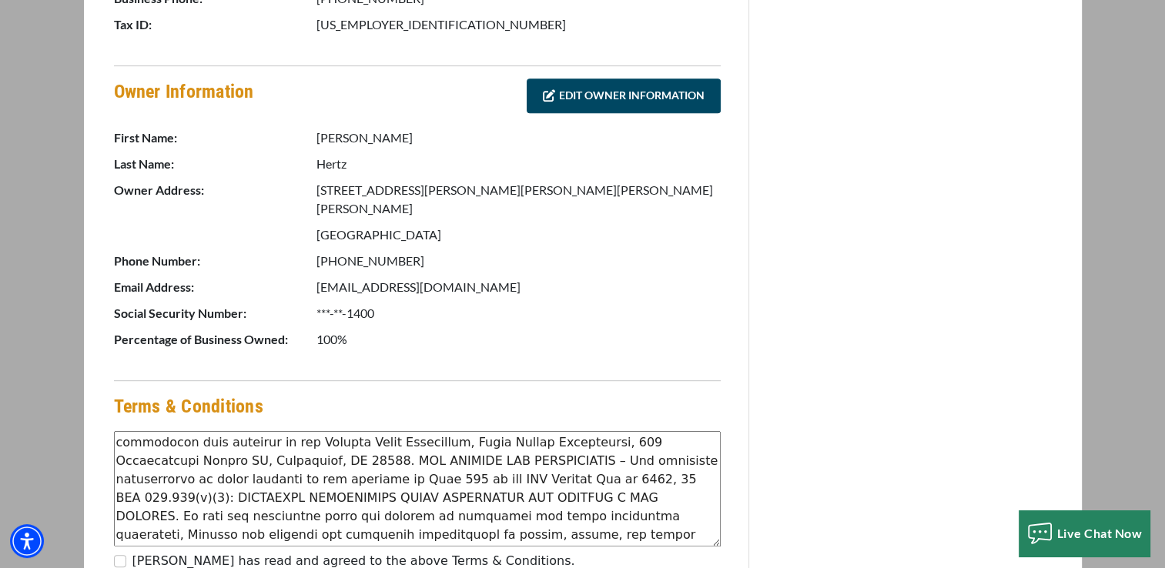
scroll to position [693, 0]
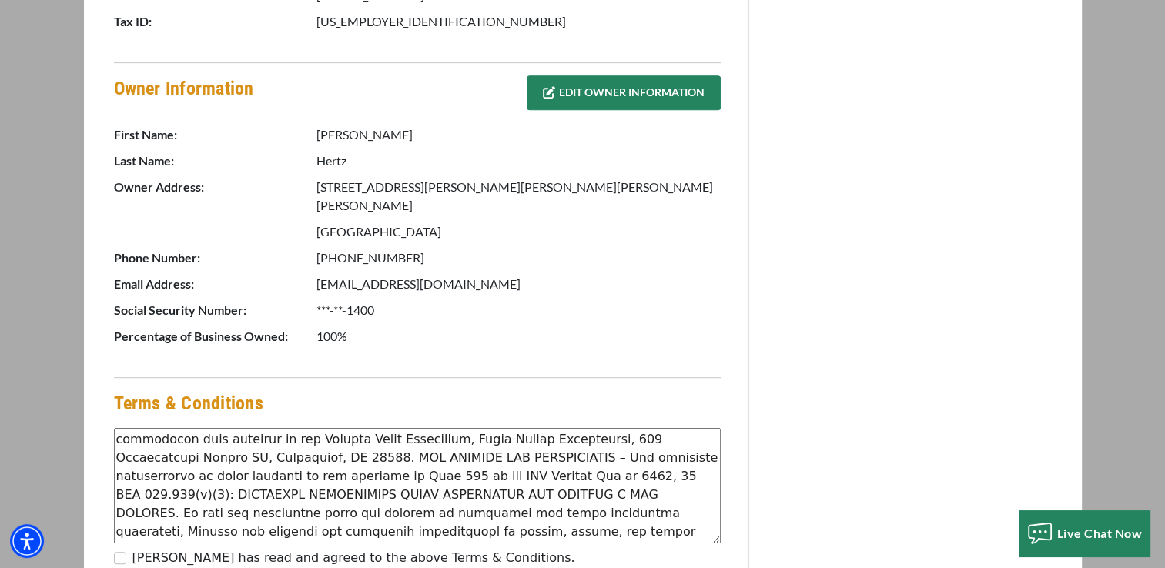
click at [615, 97] on link "EDIT OWNER INFORMATION" at bounding box center [624, 92] width 194 height 35
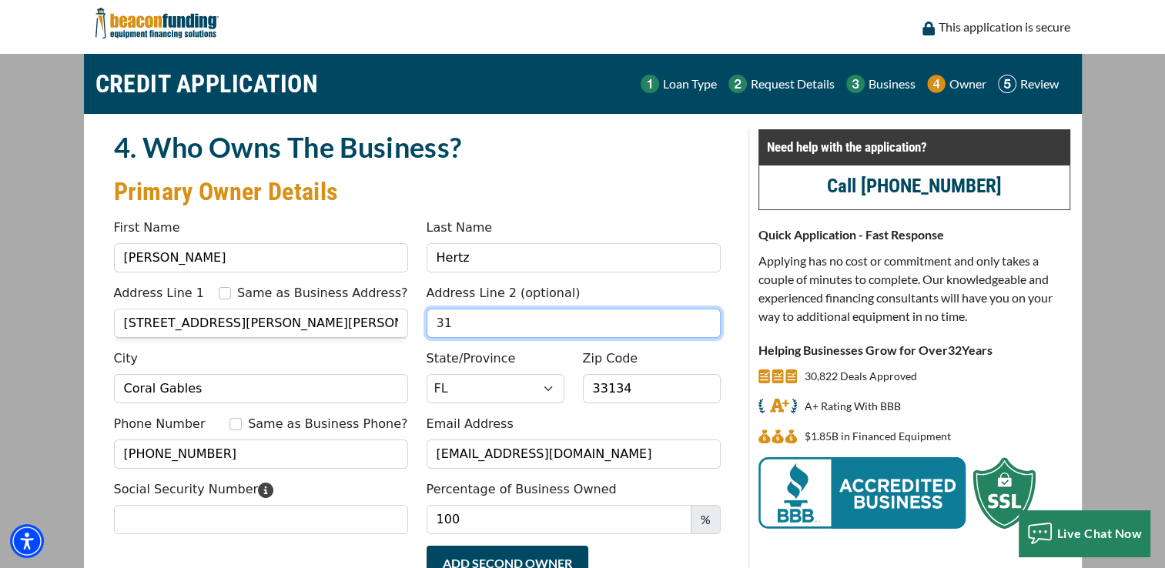
type input "3"
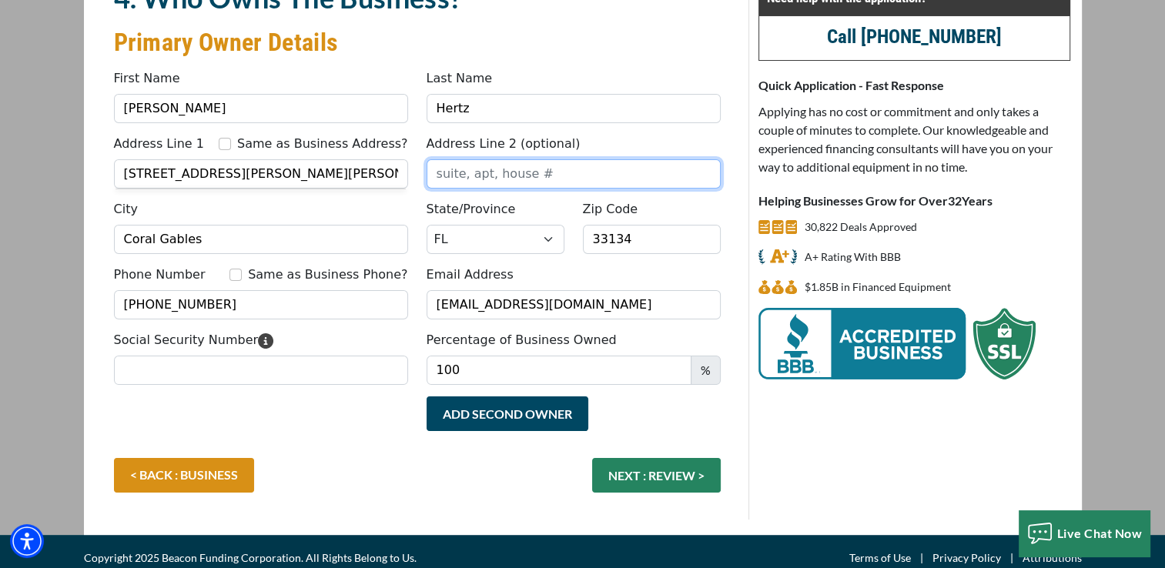
scroll to position [160, 0]
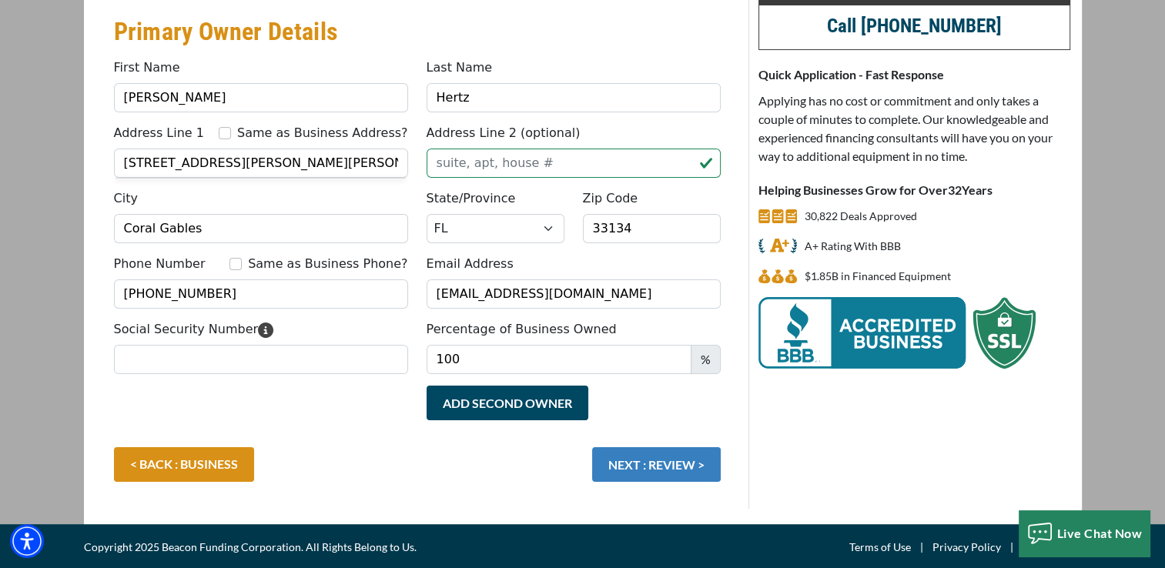
click at [632, 468] on button "NEXT : REVIEW >" at bounding box center [656, 465] width 129 height 35
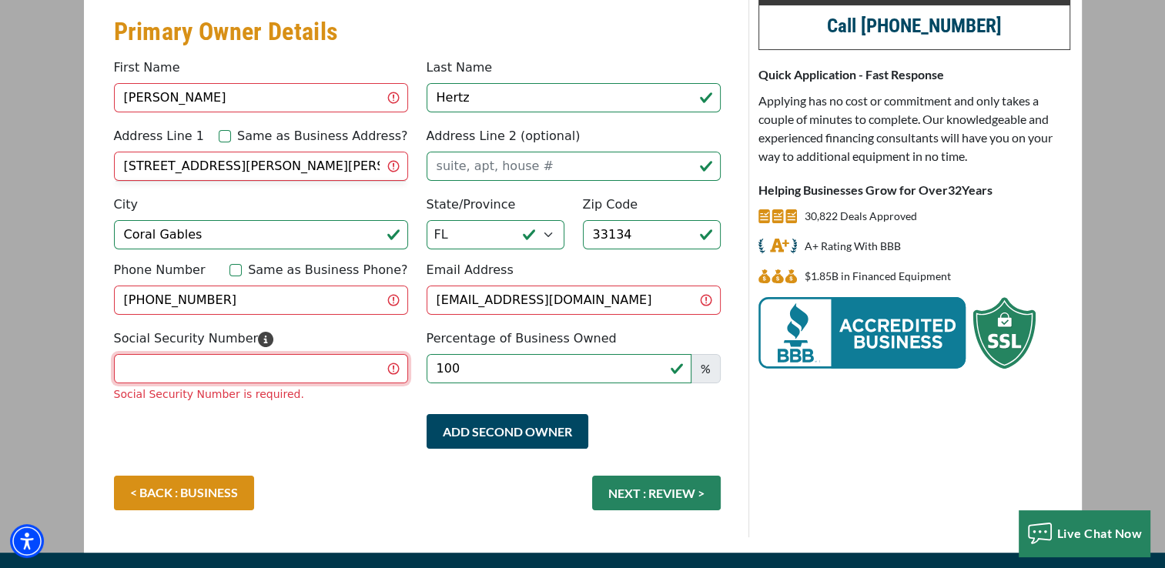
click at [328, 362] on input "Social Security Number" at bounding box center [261, 368] width 294 height 29
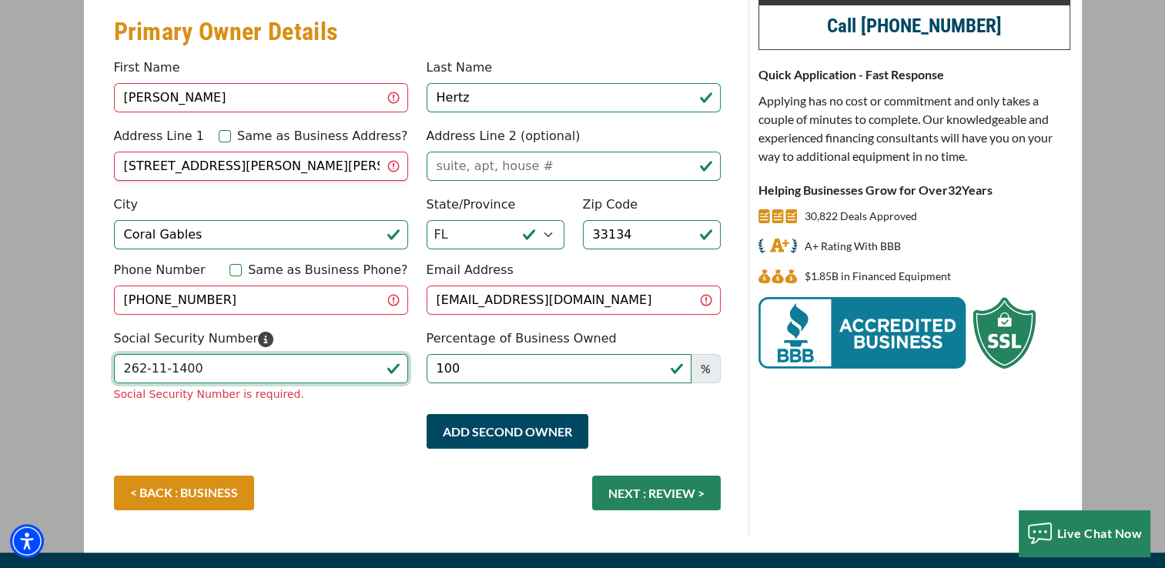
type input "262-11-1400"
click at [327, 398] on fieldset "4. Who Owns The Business? Primary Owner Details Something went wrong, please tr…" at bounding box center [417, 253] width 625 height 568
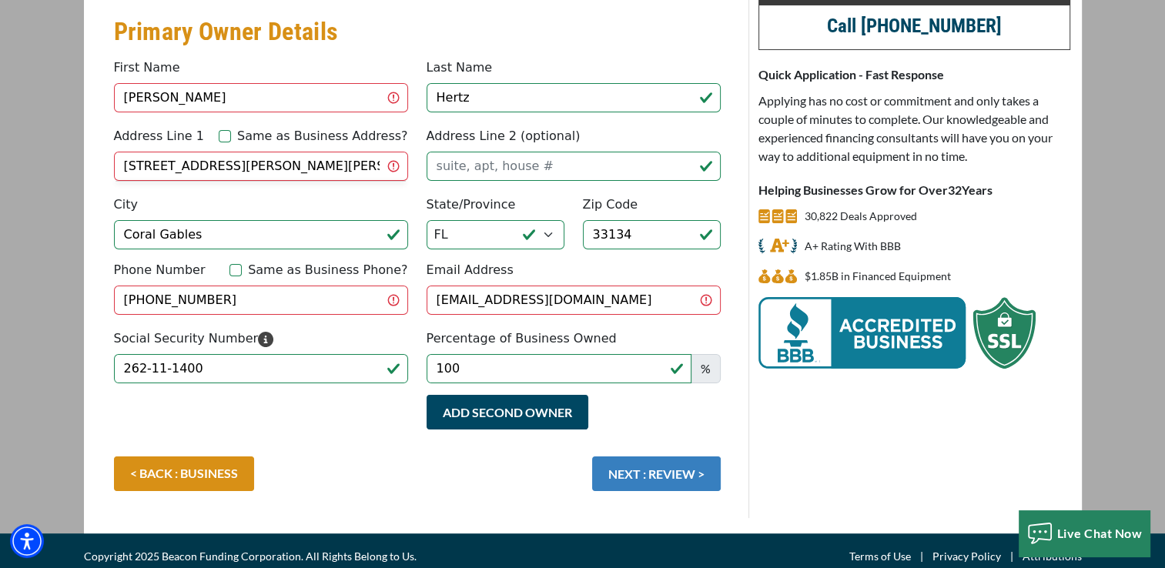
click at [610, 468] on button "NEXT : REVIEW >" at bounding box center [656, 474] width 129 height 35
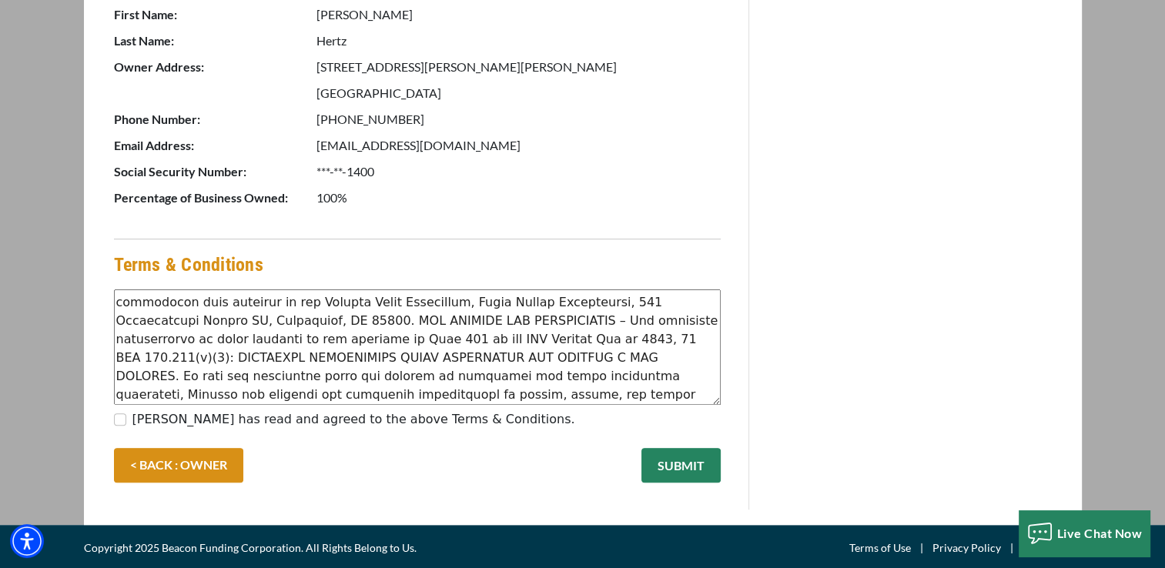
scroll to position [407, 0]
click at [119, 417] on input "[PERSON_NAME] has read and agreed to the above Terms & Conditions." at bounding box center [120, 420] width 12 height 12
checkbox input "true"
click at [671, 464] on button "SUBMIT" at bounding box center [681, 465] width 79 height 35
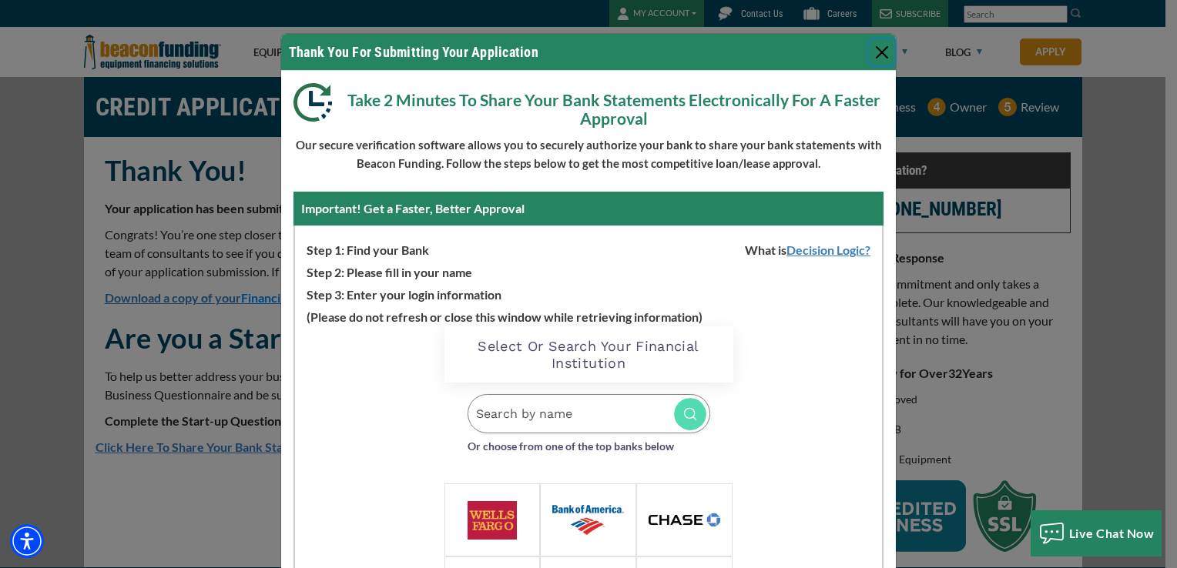
click at [870, 45] on button "Close" at bounding box center [882, 52] width 25 height 25
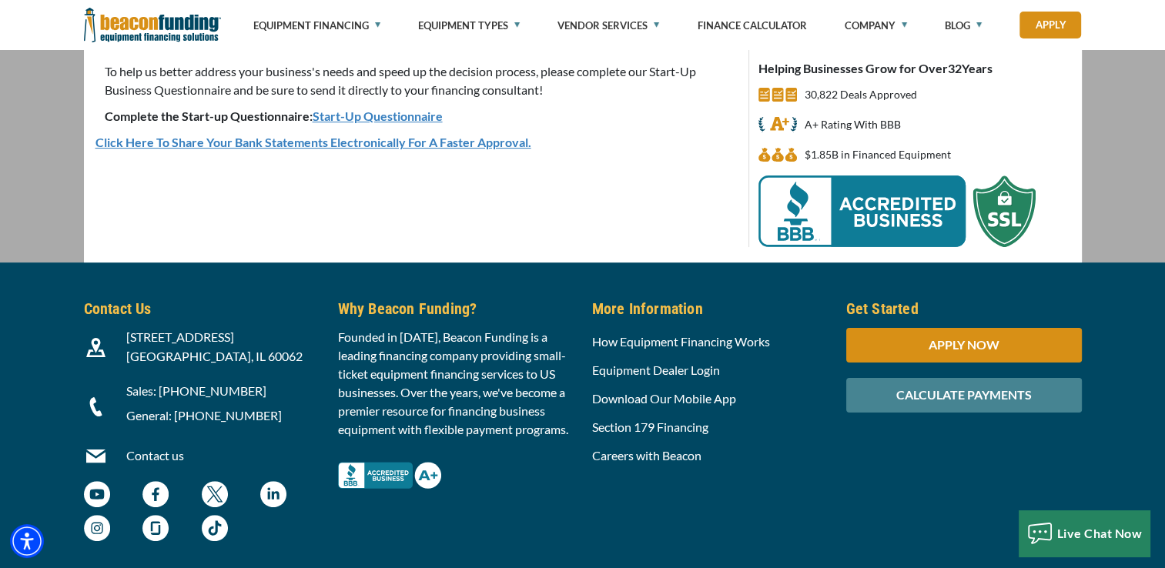
scroll to position [308, 0]
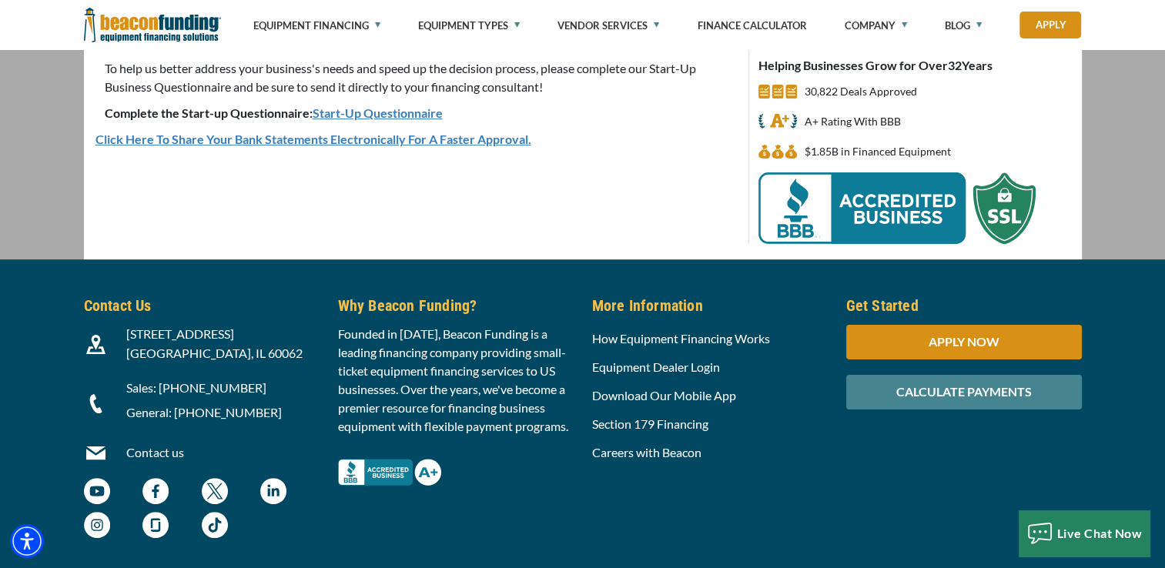
drag, startPoint x: 637, startPoint y: 213, endPoint x: 662, endPoint y: 236, distance: 33.3
click at [644, 221] on div "Thank You! Your application has been submitted and will be reviewed. Congrats! …" at bounding box center [417, 44] width 662 height 400
